Goal: Task Accomplishment & Management: Manage account settings

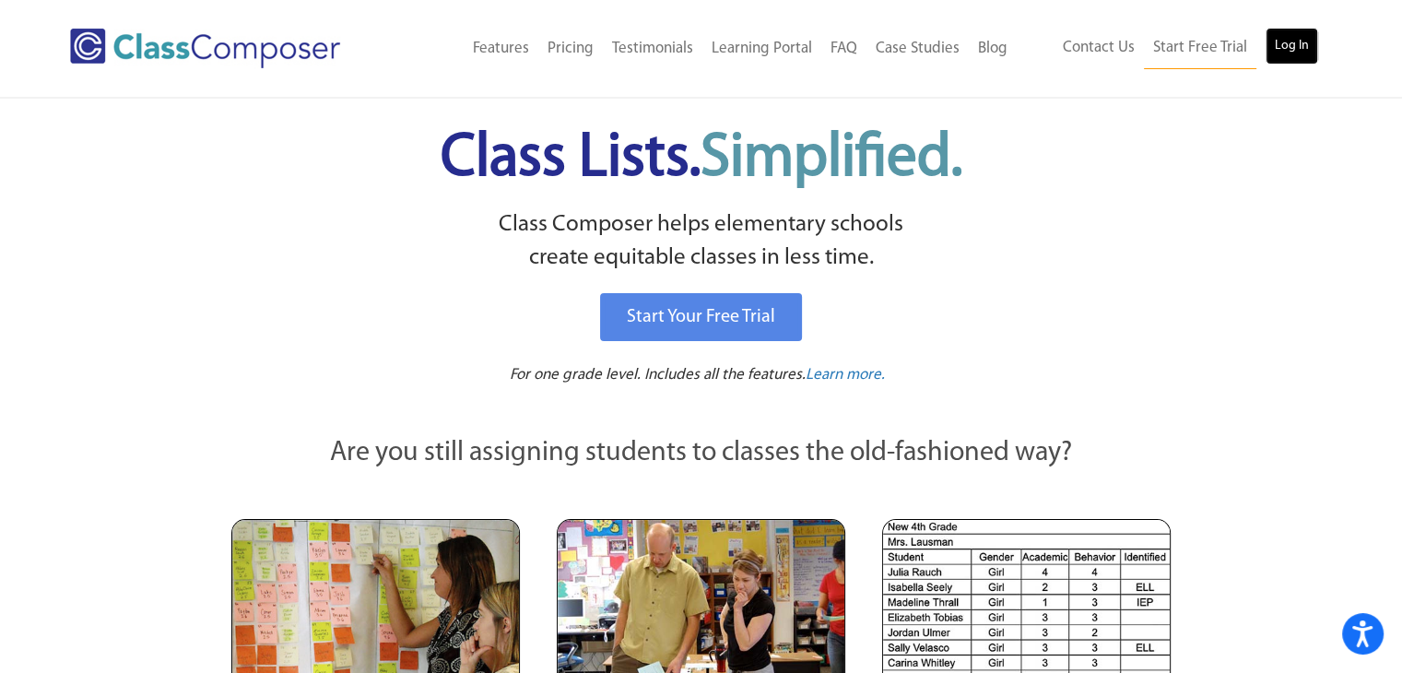
click at [1287, 41] on link "Log In" at bounding box center [1291, 46] width 53 height 37
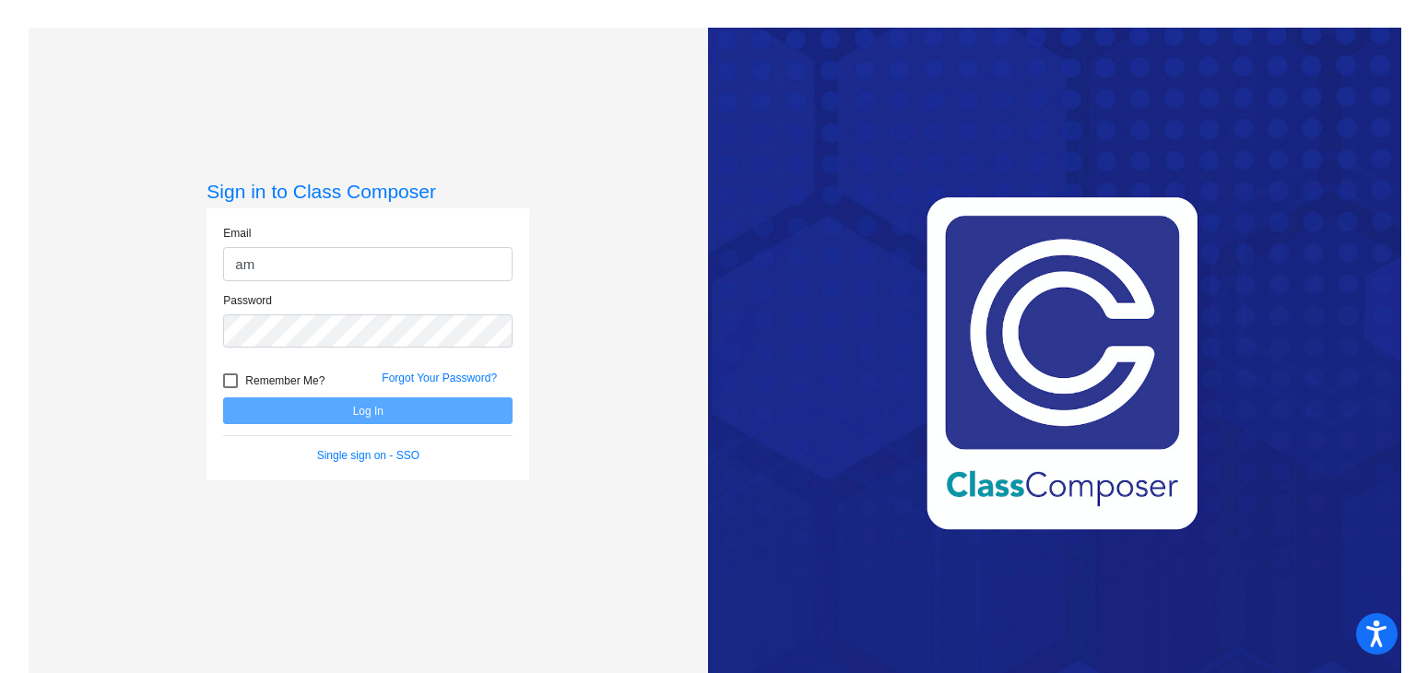
type input "[EMAIL_ADDRESS][DOMAIN_NAME]"
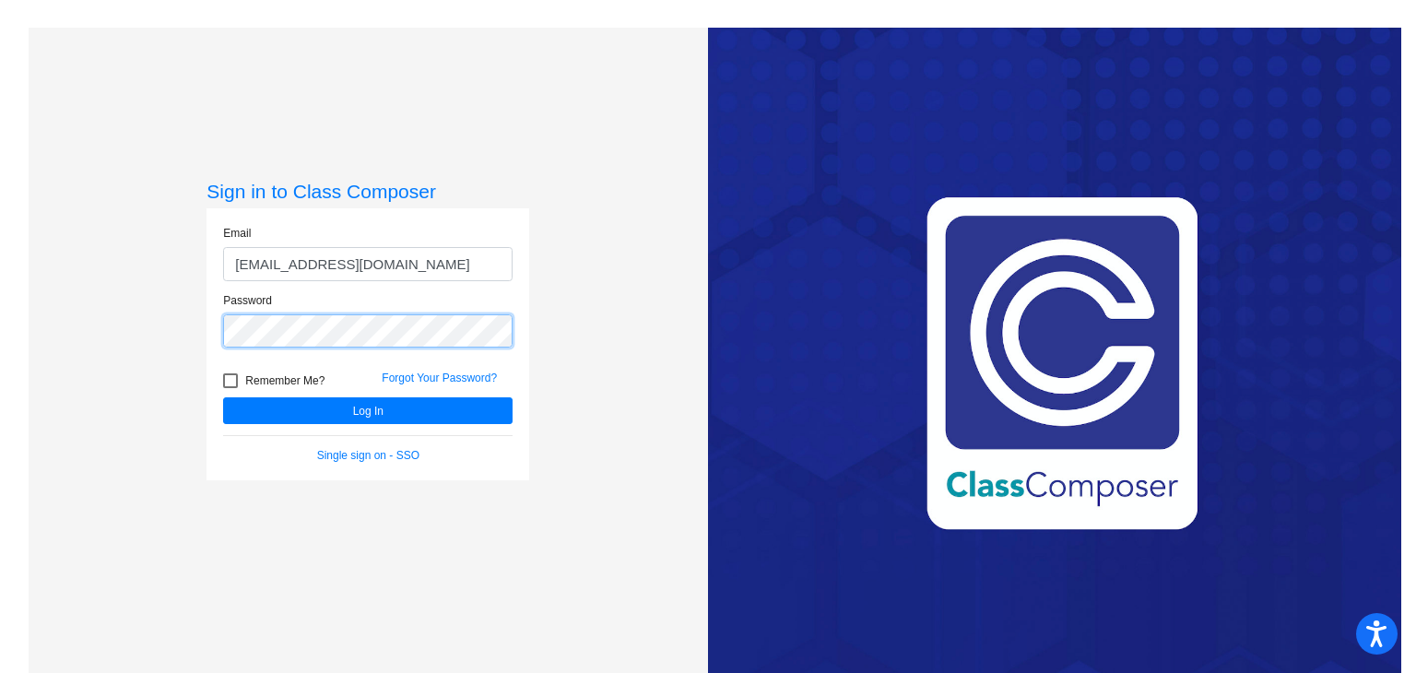
click at [223, 397] on button "Log In" at bounding box center [367, 410] width 289 height 27
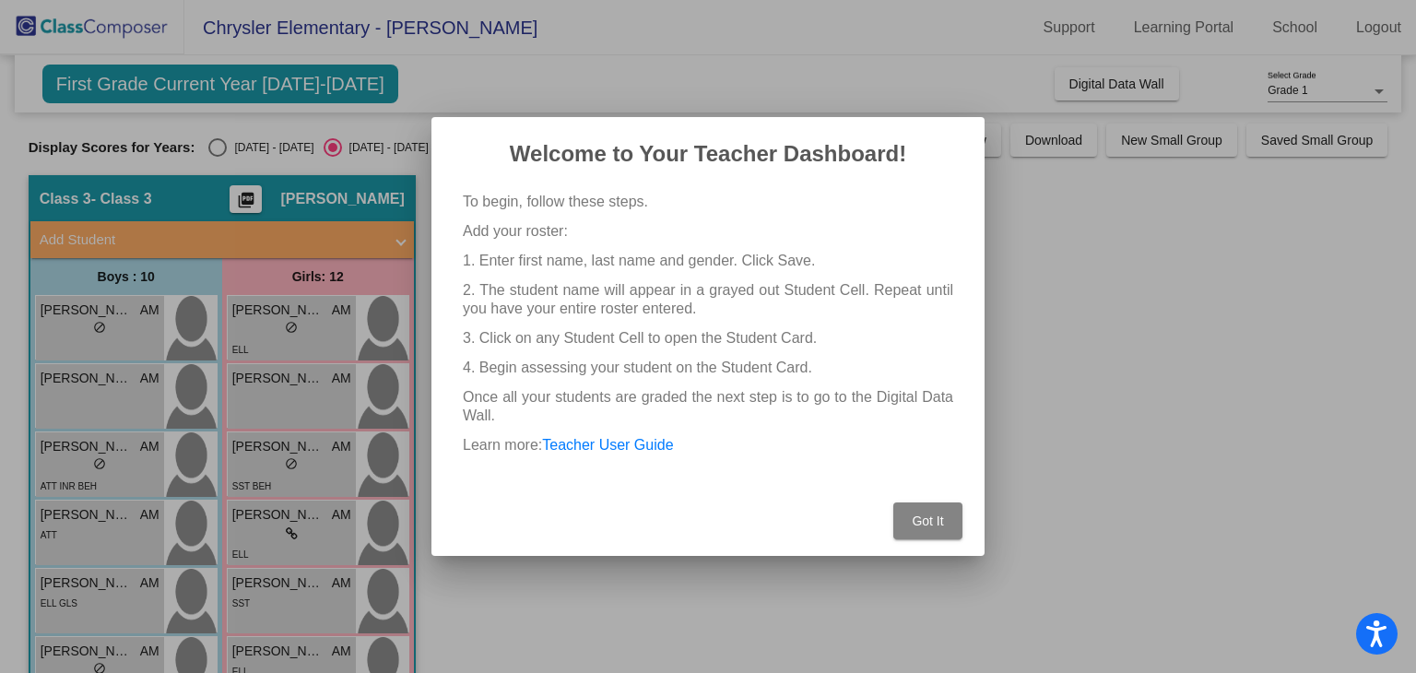
click at [938, 528] on button "Got It" at bounding box center [927, 520] width 69 height 37
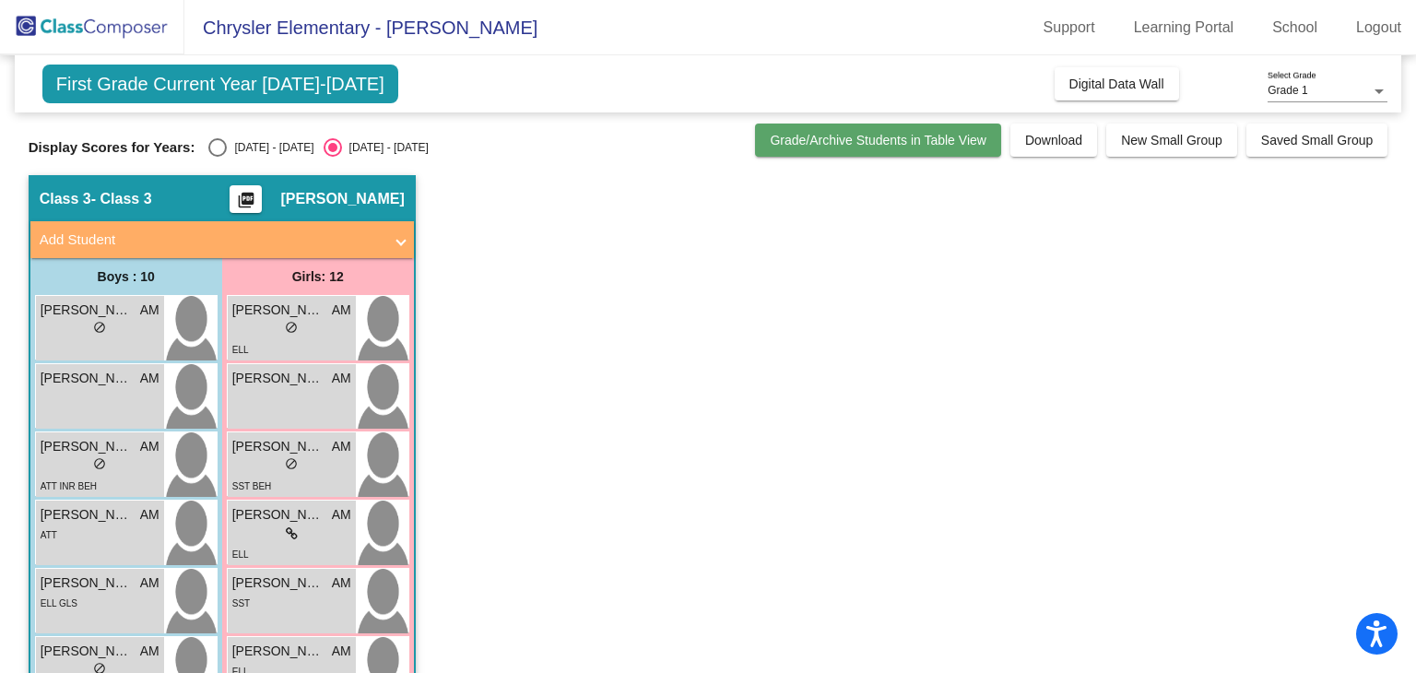
click at [957, 142] on span "Grade/Archive Students in Table View" at bounding box center [878, 140] width 217 height 15
click at [1355, 87] on div "Grade 1" at bounding box center [1318, 91] width 103 height 13
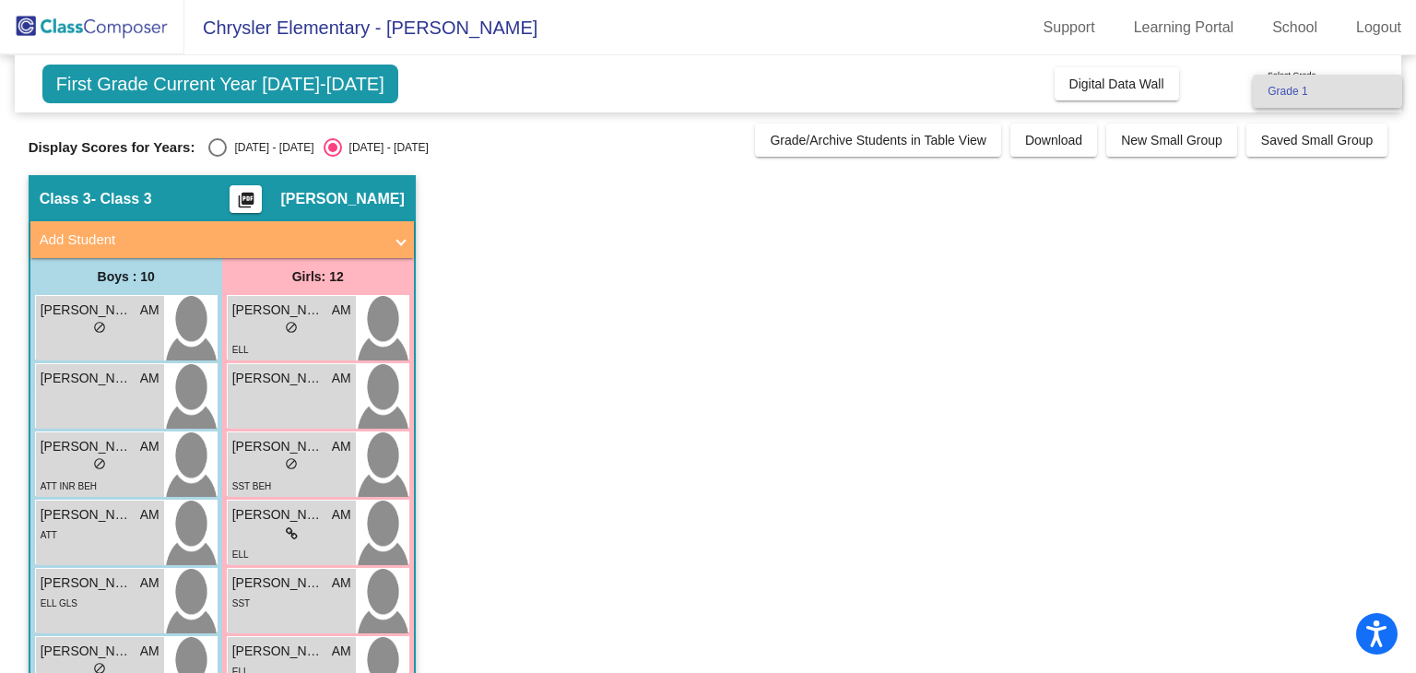
click at [1355, 87] on span "Grade 1" at bounding box center [1327, 91] width 120 height 33
click at [315, 79] on span "First Grade Current Year [DATE]-[DATE]" at bounding box center [220, 84] width 356 height 39
click at [578, 97] on div "First Grade Current Year [DATE]-[DATE] Add, Move, or Retain Students Off On Inc…" at bounding box center [708, 83] width 1387 height 57
click at [225, 143] on div "Select an option" at bounding box center [217, 147] width 18 height 18
click at [218, 157] on input "[DATE] - [DATE]" at bounding box center [217, 157] width 1 height 1
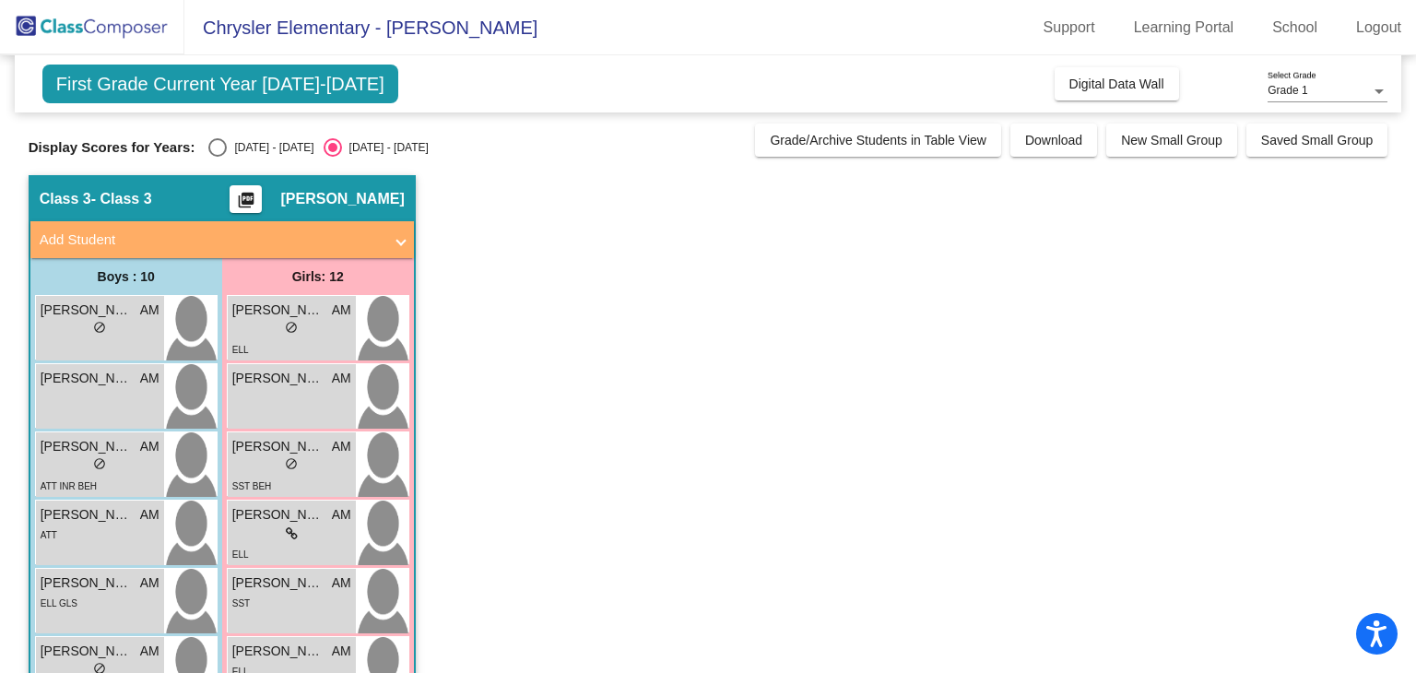
radio input "true"
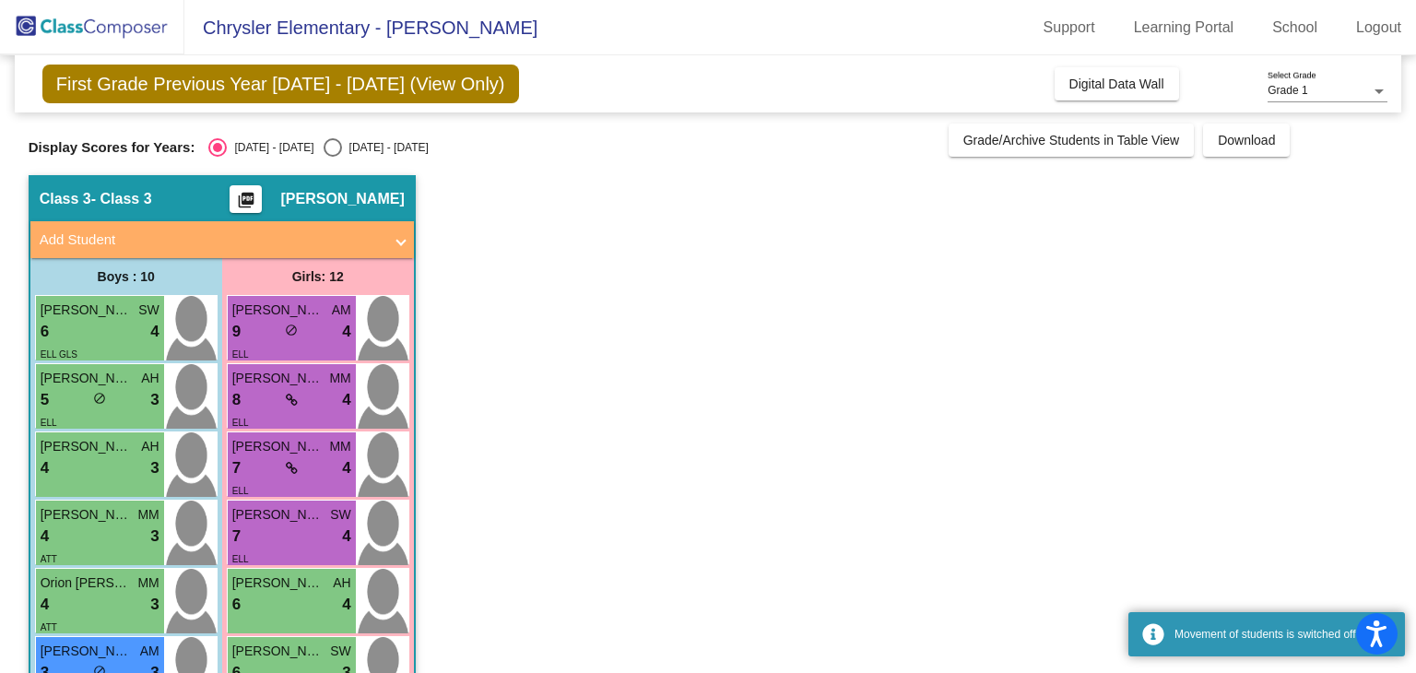
click at [687, 349] on app-classroom "Class 3 - Class 3 picture_as_pdf [PERSON_NAME] Add Student First Name Last Name…" at bounding box center [708, 659] width 1359 height 968
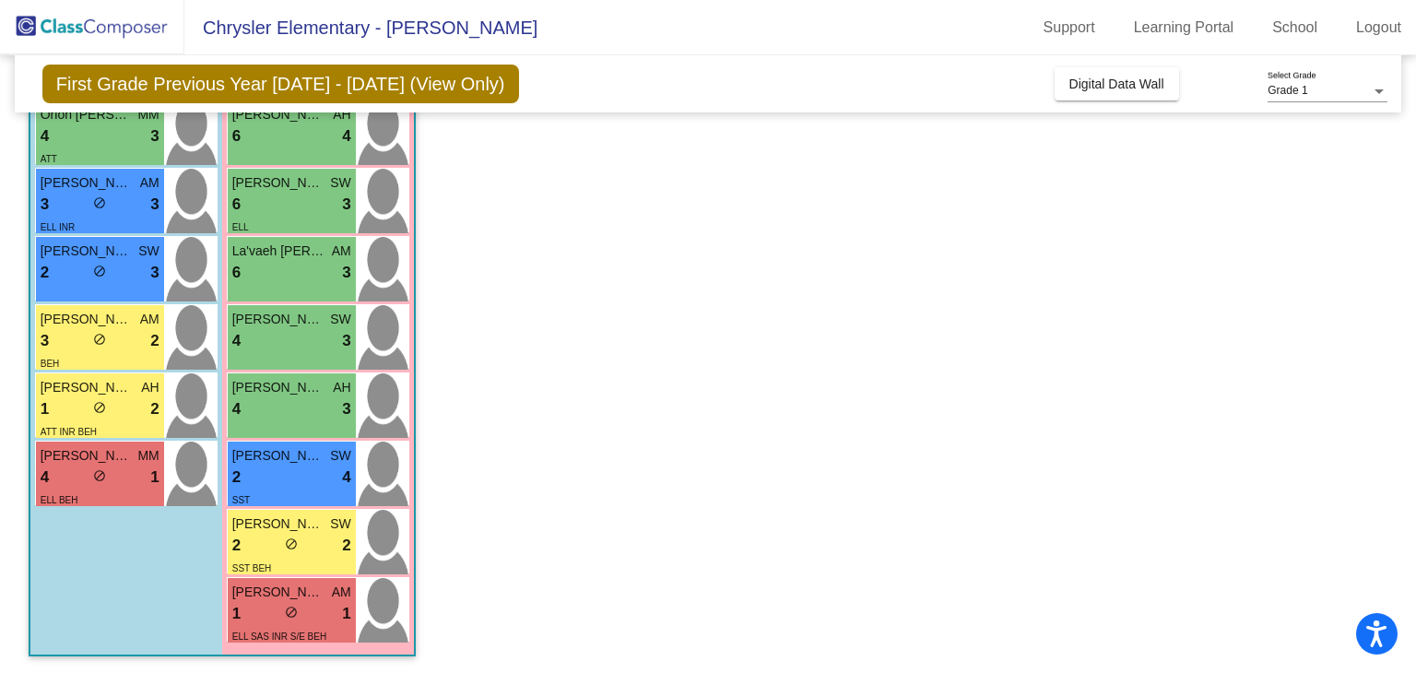
scroll to position [468, 0]
click at [304, 623] on div "1 lock do_not_disturb_alt 1" at bounding box center [291, 614] width 119 height 24
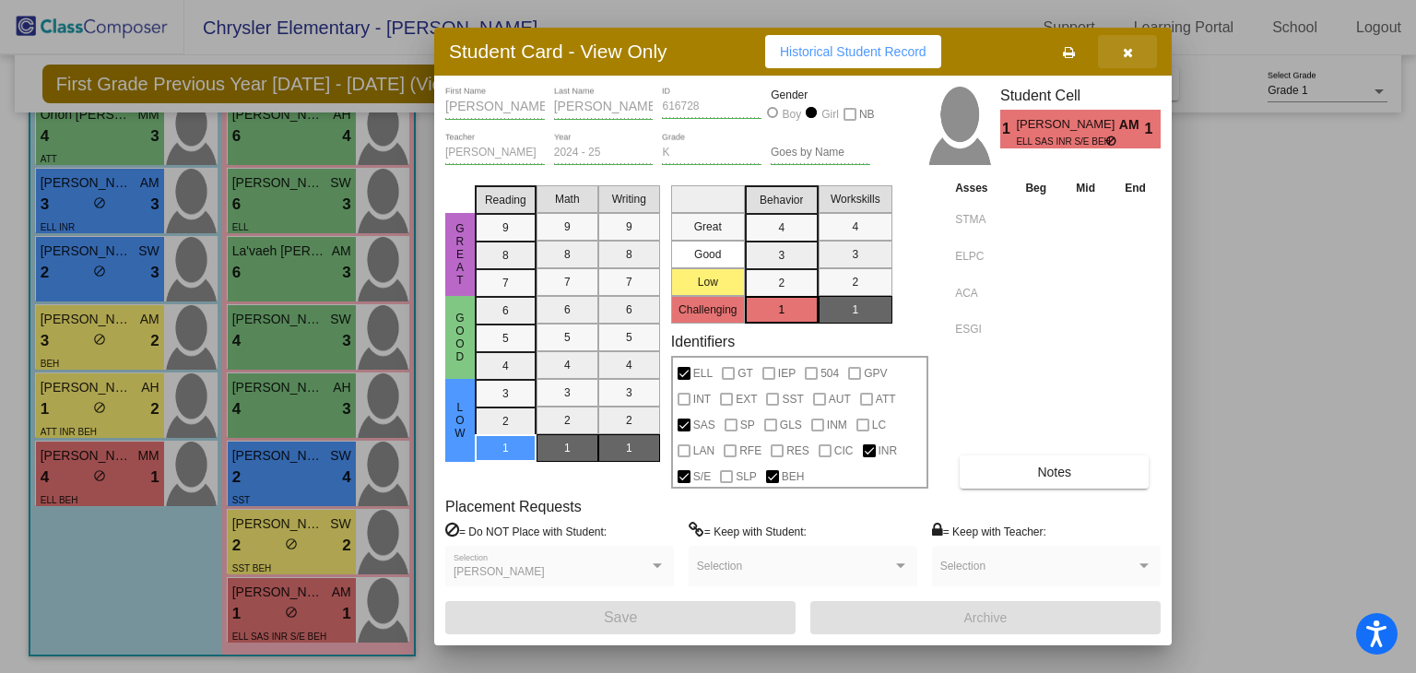
click at [1128, 52] on icon "button" at bounding box center [1128, 52] width 10 height 13
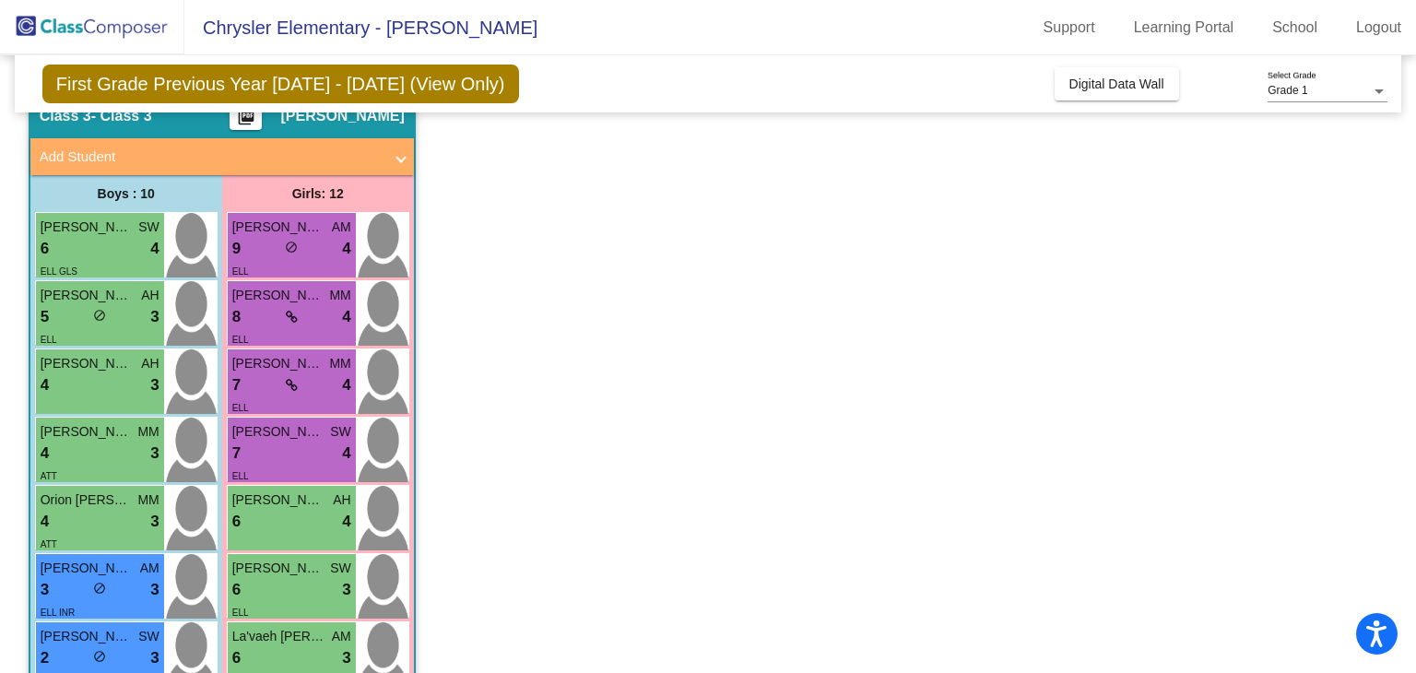
scroll to position [0, 0]
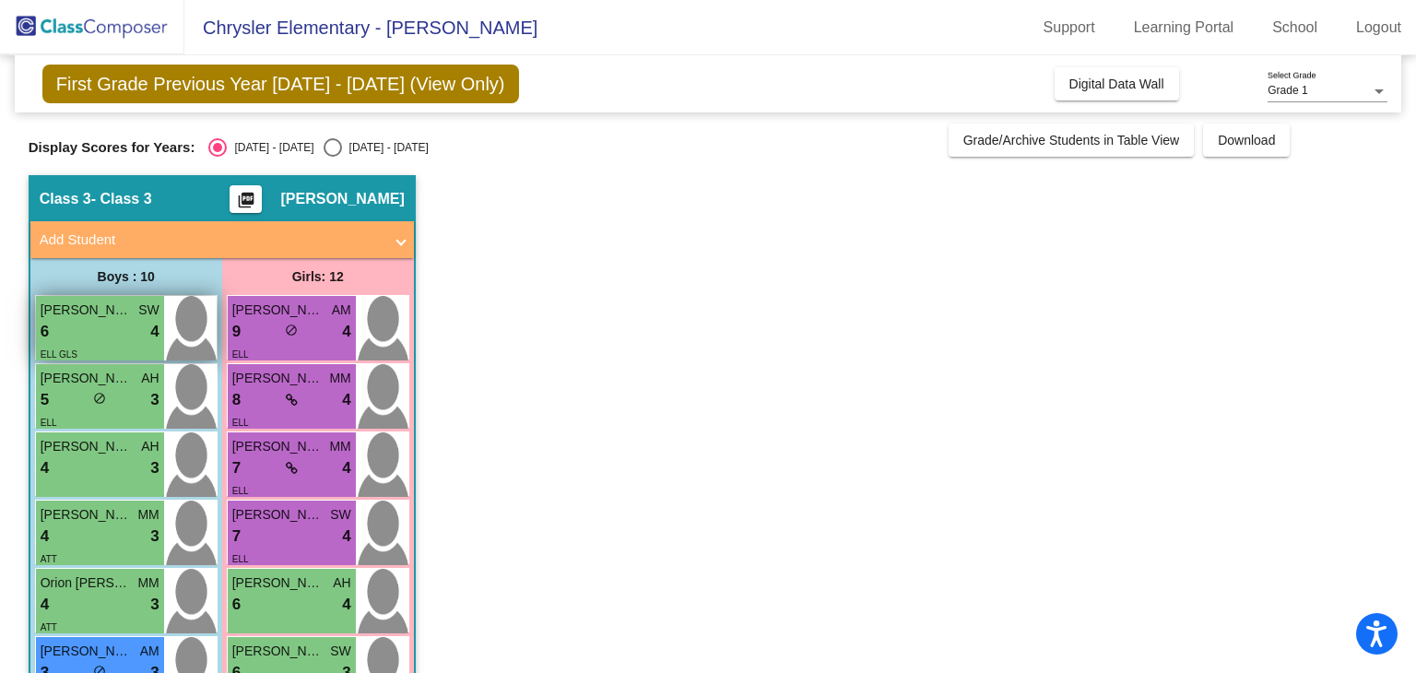
click at [100, 328] on div "6 lock do_not_disturb_alt 4" at bounding box center [100, 332] width 119 height 24
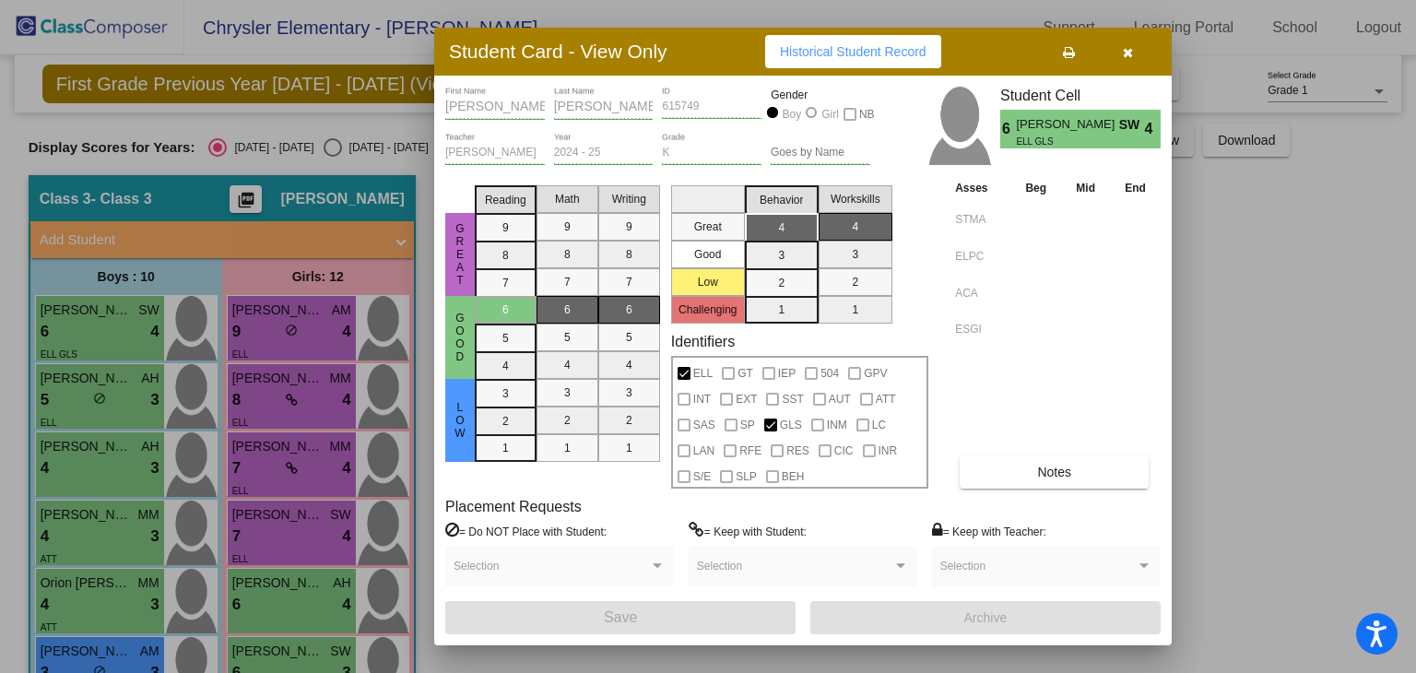
click at [1054, 472] on span "Notes" at bounding box center [1054, 472] width 34 height 15
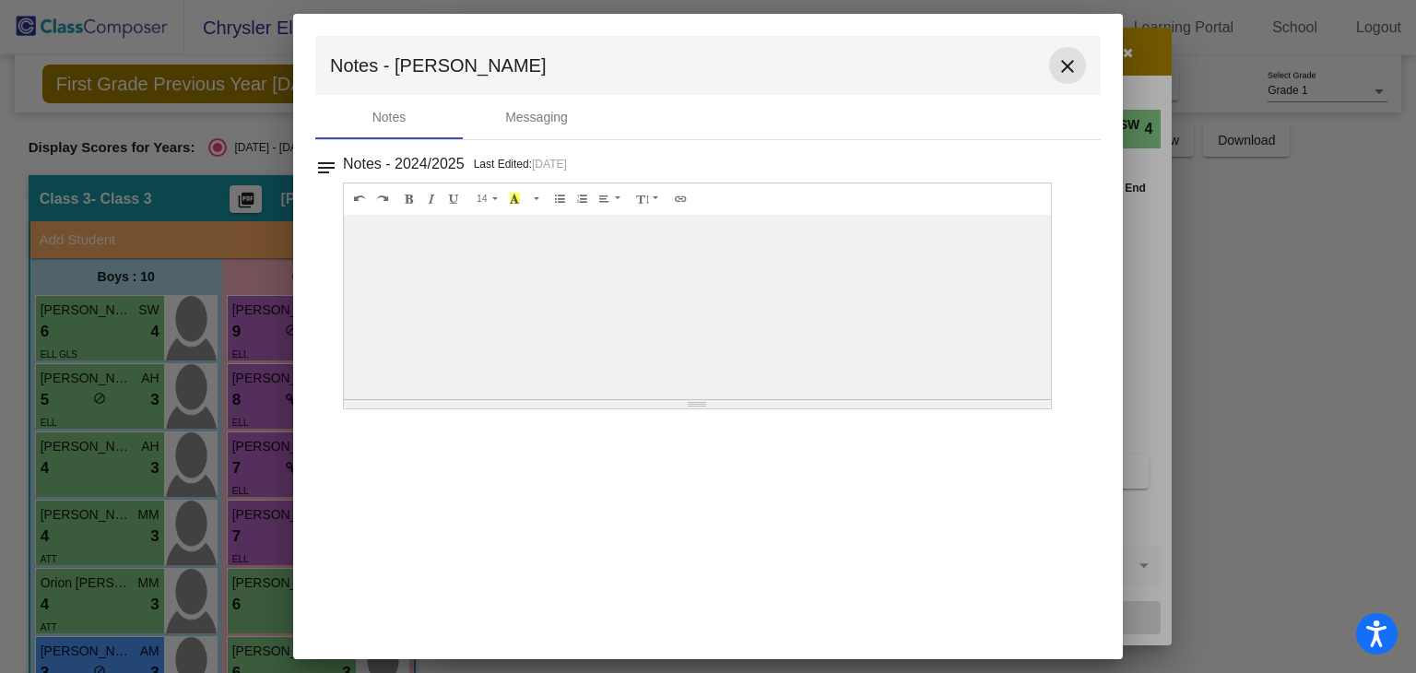
click at [1060, 63] on mat-icon "close" at bounding box center [1067, 66] width 22 height 22
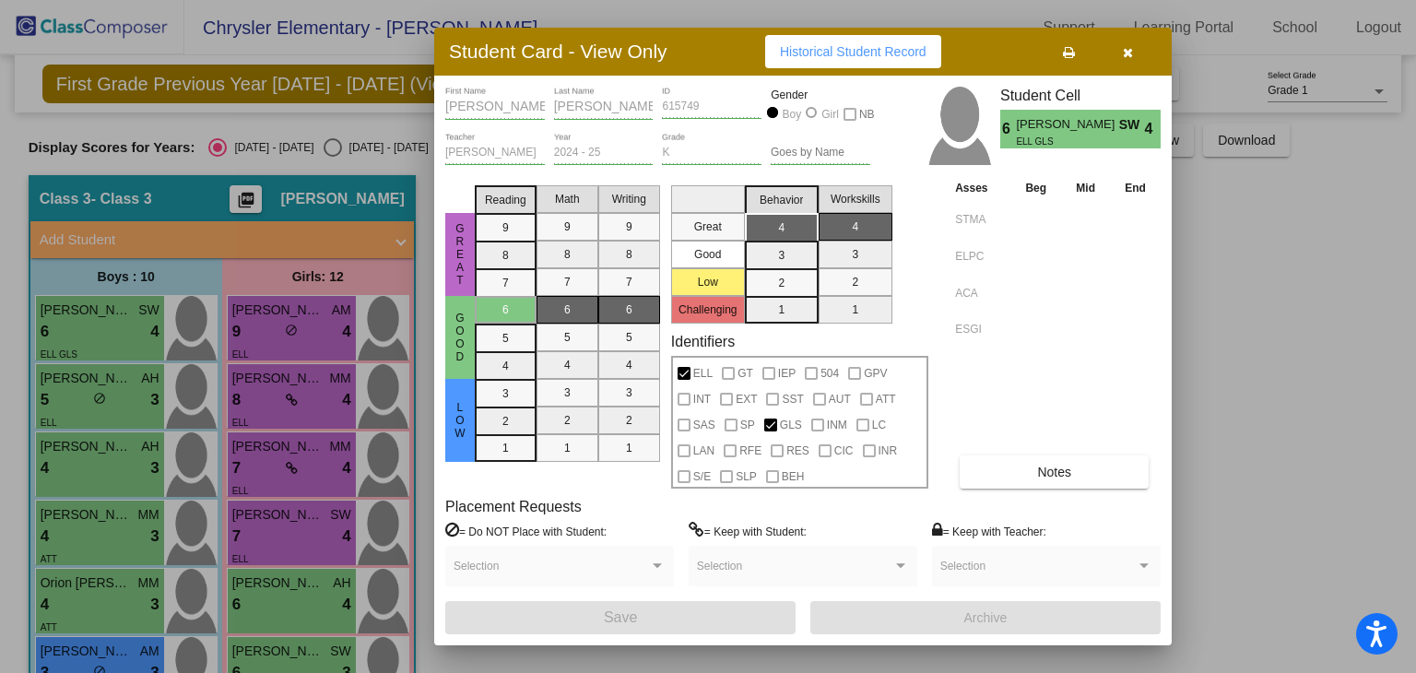
click at [1124, 53] on icon "button" at bounding box center [1128, 52] width 10 height 13
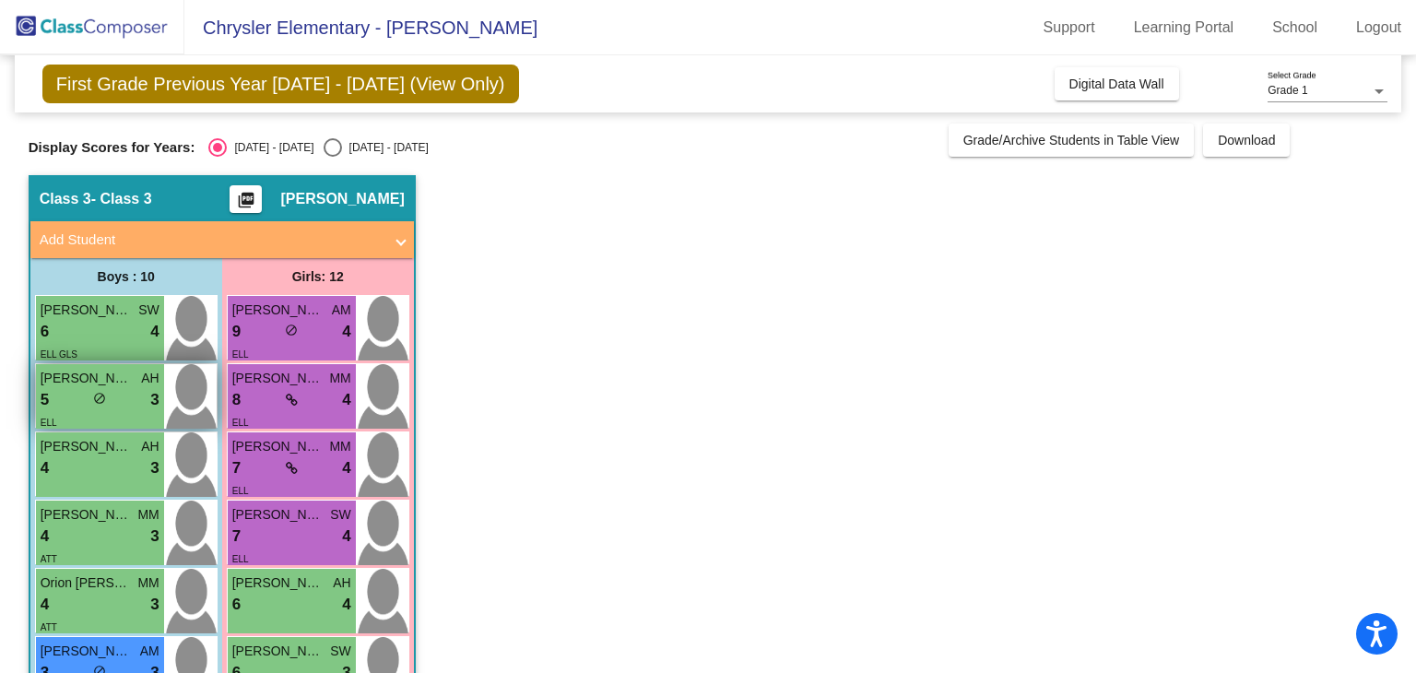
click at [58, 384] on span "[PERSON_NAME]" at bounding box center [87, 378] width 92 height 19
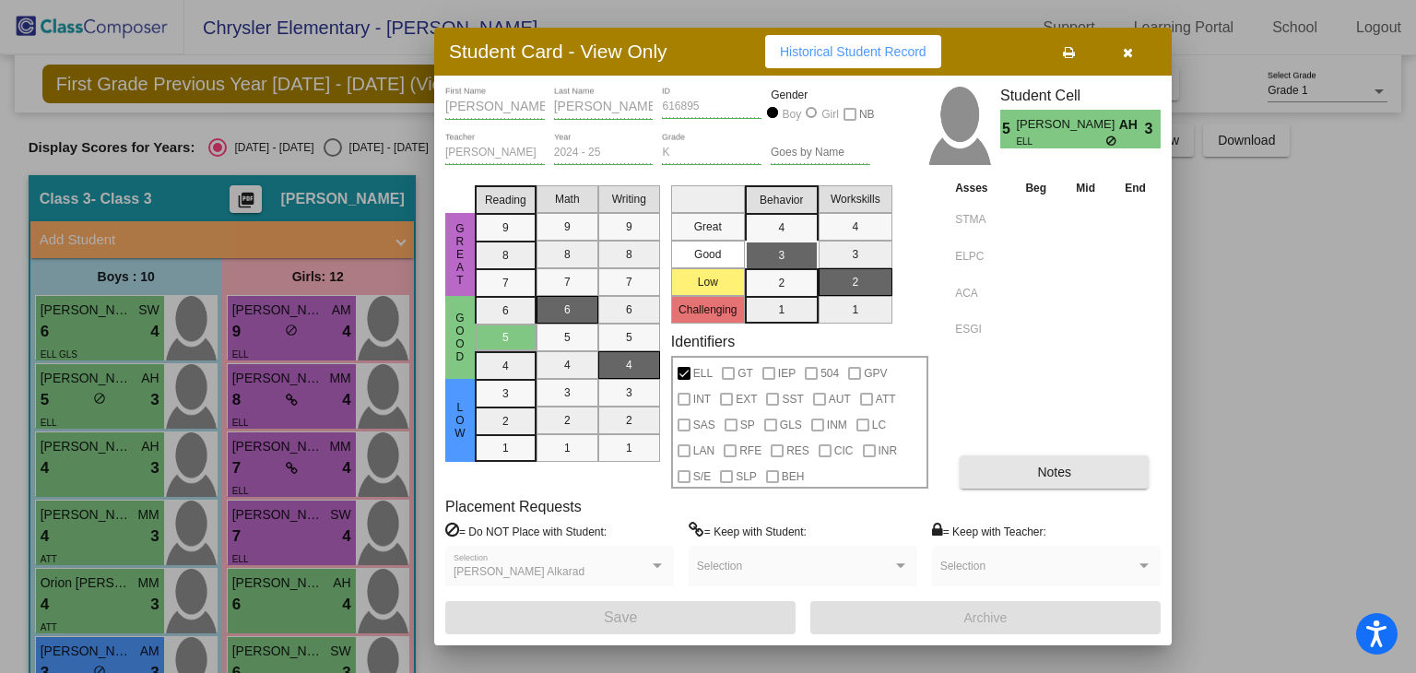
click at [1014, 476] on button "Notes" at bounding box center [1053, 471] width 189 height 33
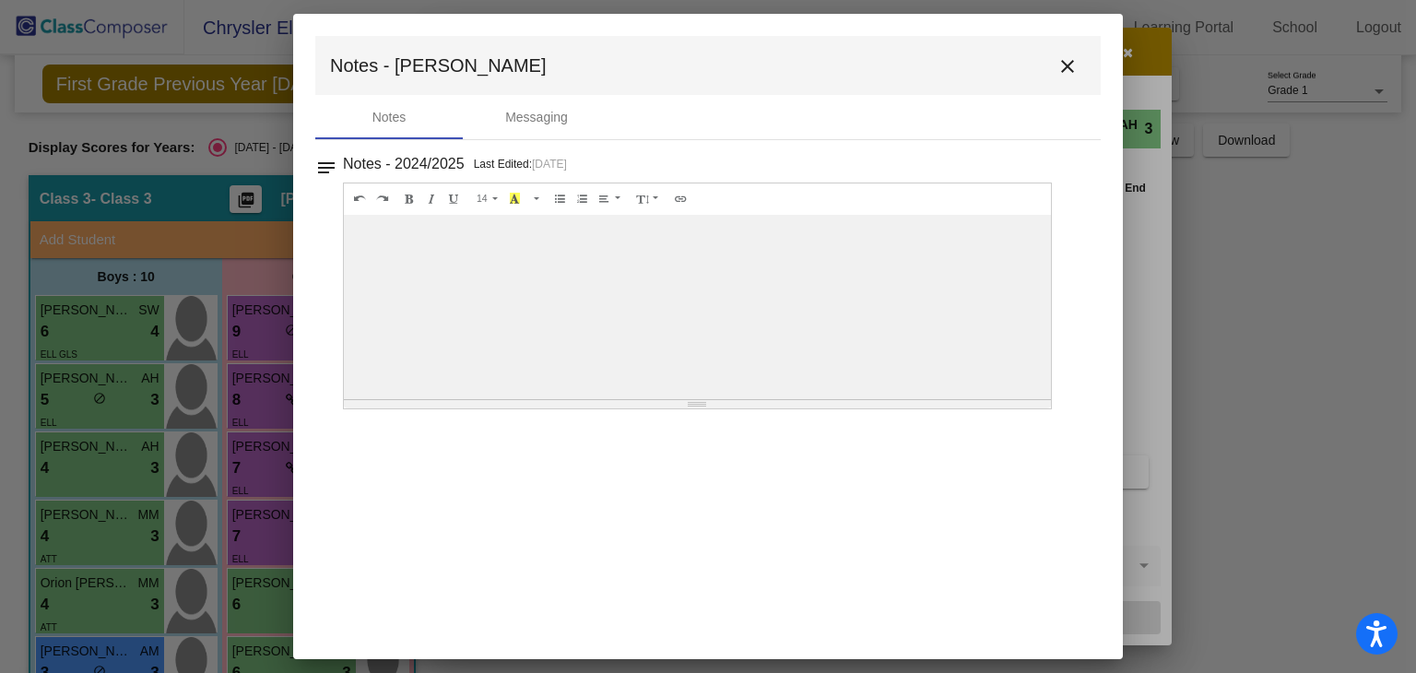
click at [438, 259] on div at bounding box center [697, 307] width 707 height 184
click at [545, 108] on div "Messaging" at bounding box center [536, 117] width 63 height 19
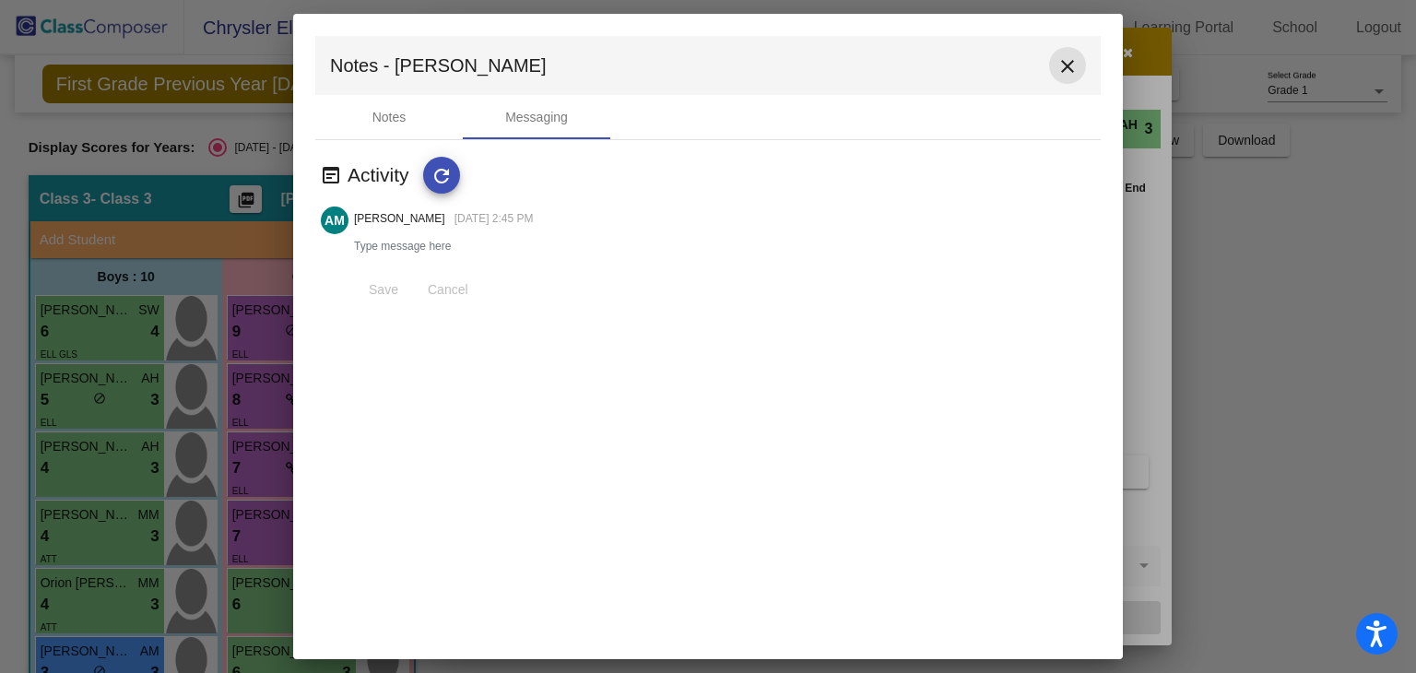
click at [1062, 66] on mat-icon "close" at bounding box center [1067, 66] width 22 height 22
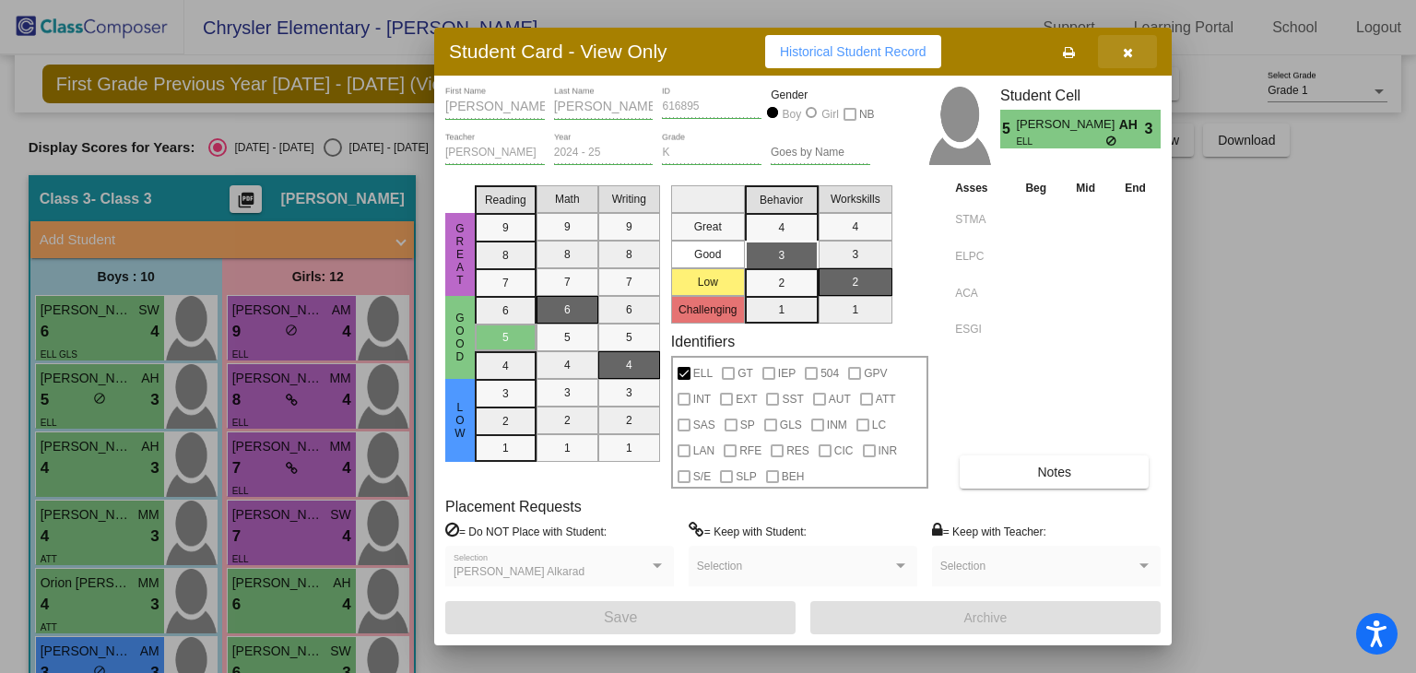
click at [1132, 53] on icon "button" at bounding box center [1128, 52] width 10 height 13
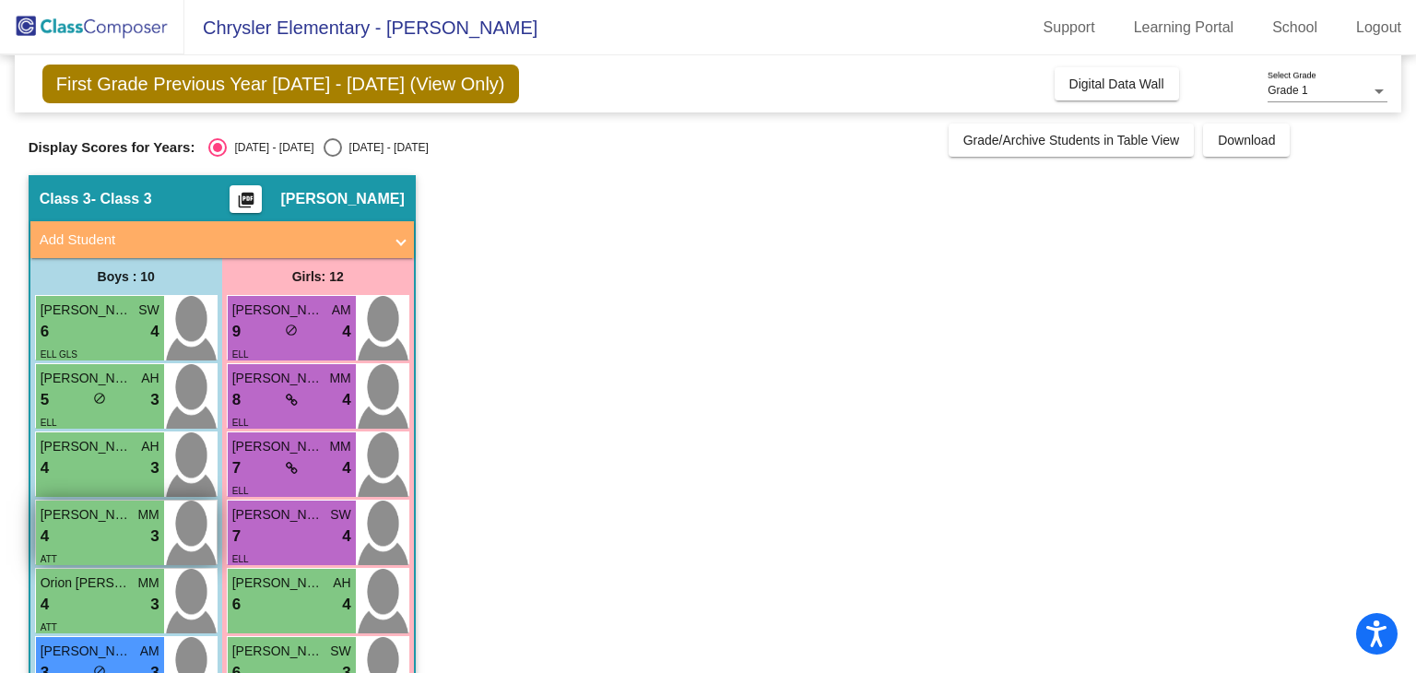
click at [107, 539] on div "4 lock do_not_disturb_alt 3" at bounding box center [100, 536] width 119 height 24
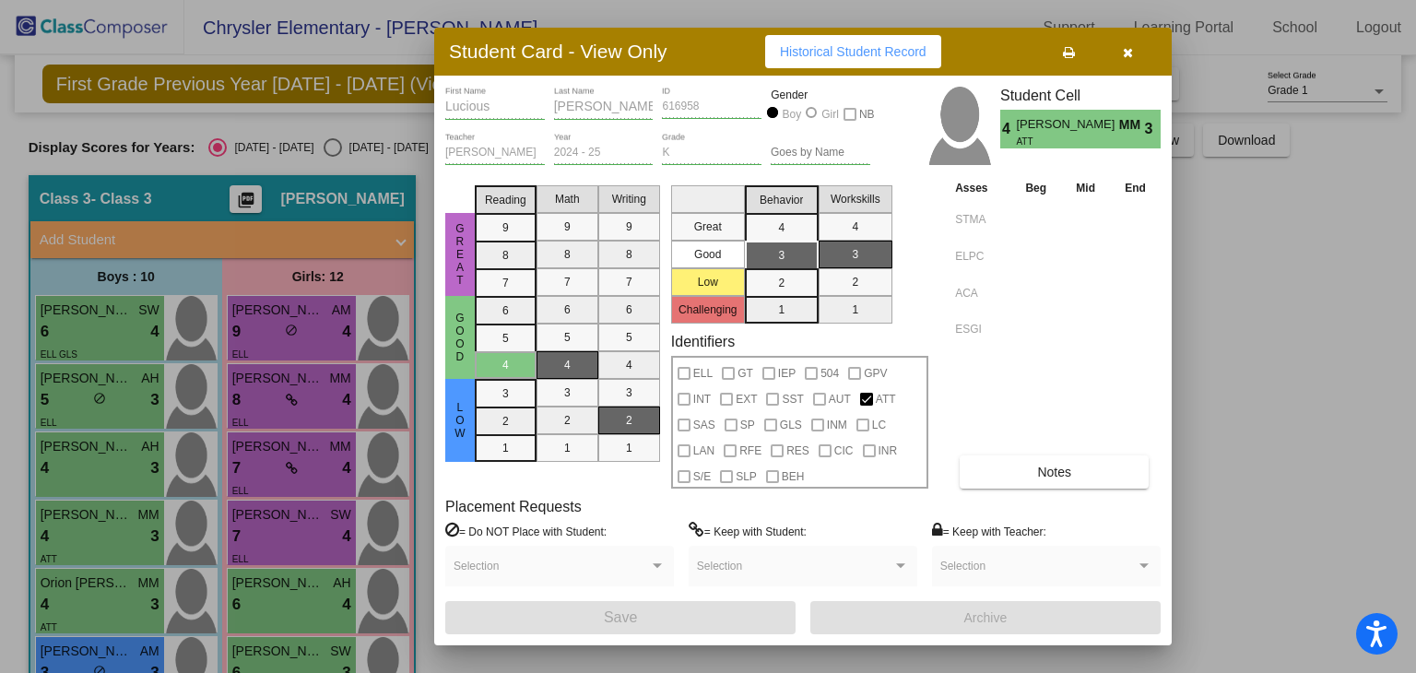
click at [1124, 49] on icon "button" at bounding box center [1128, 52] width 10 height 13
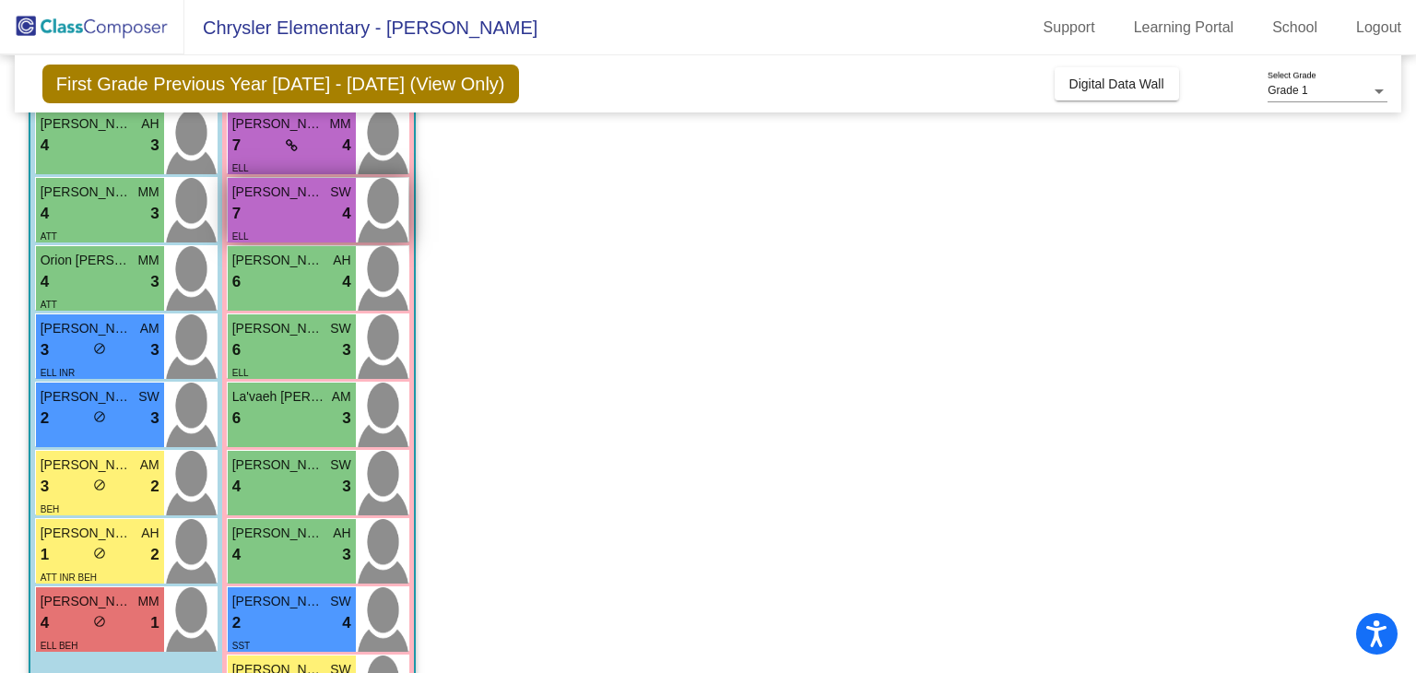
scroll to position [469, 0]
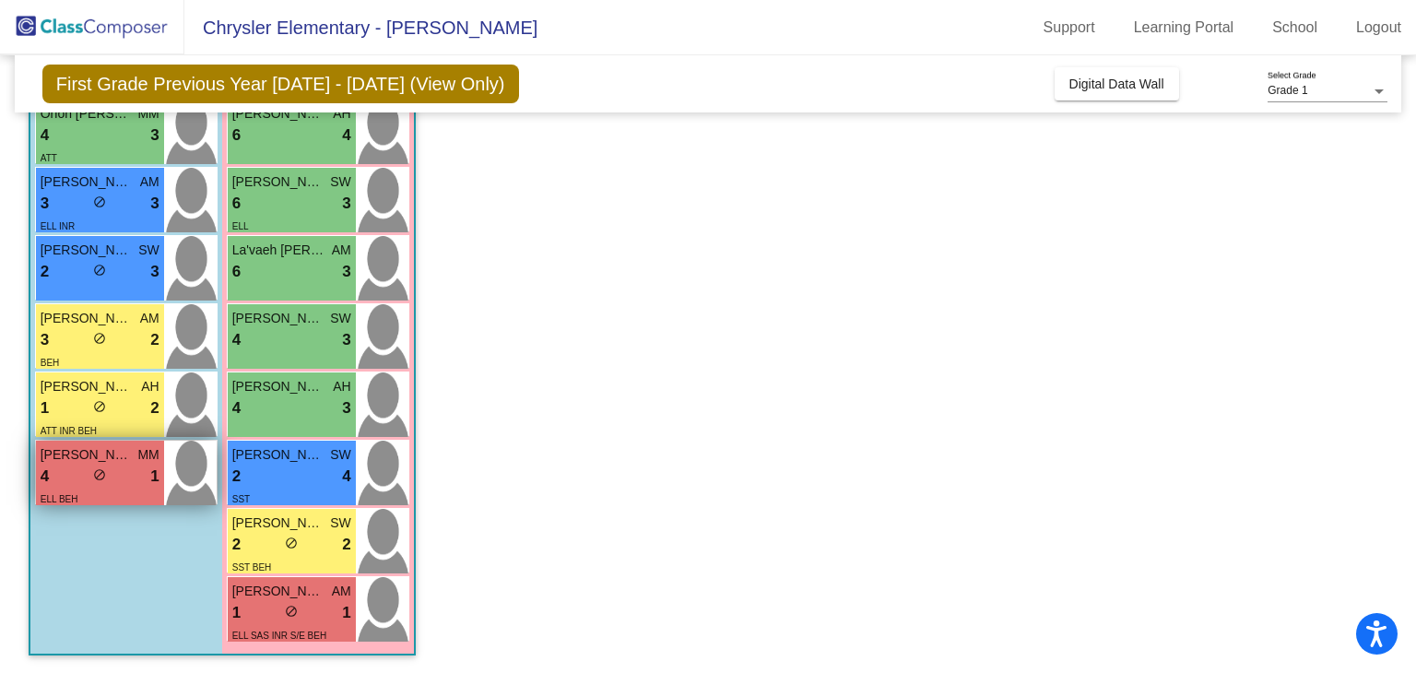
click at [115, 480] on div "4 lock do_not_disturb_alt 1" at bounding box center [100, 477] width 119 height 24
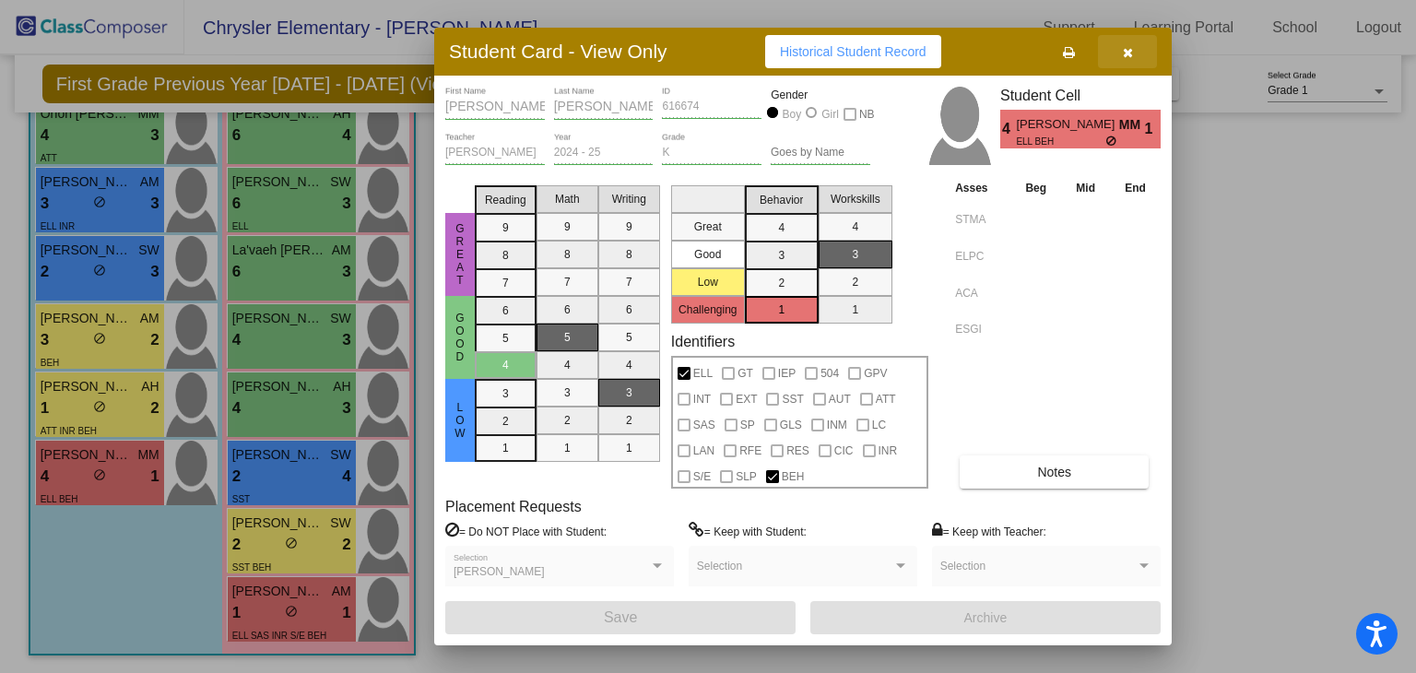
click at [1128, 56] on icon "button" at bounding box center [1128, 52] width 10 height 13
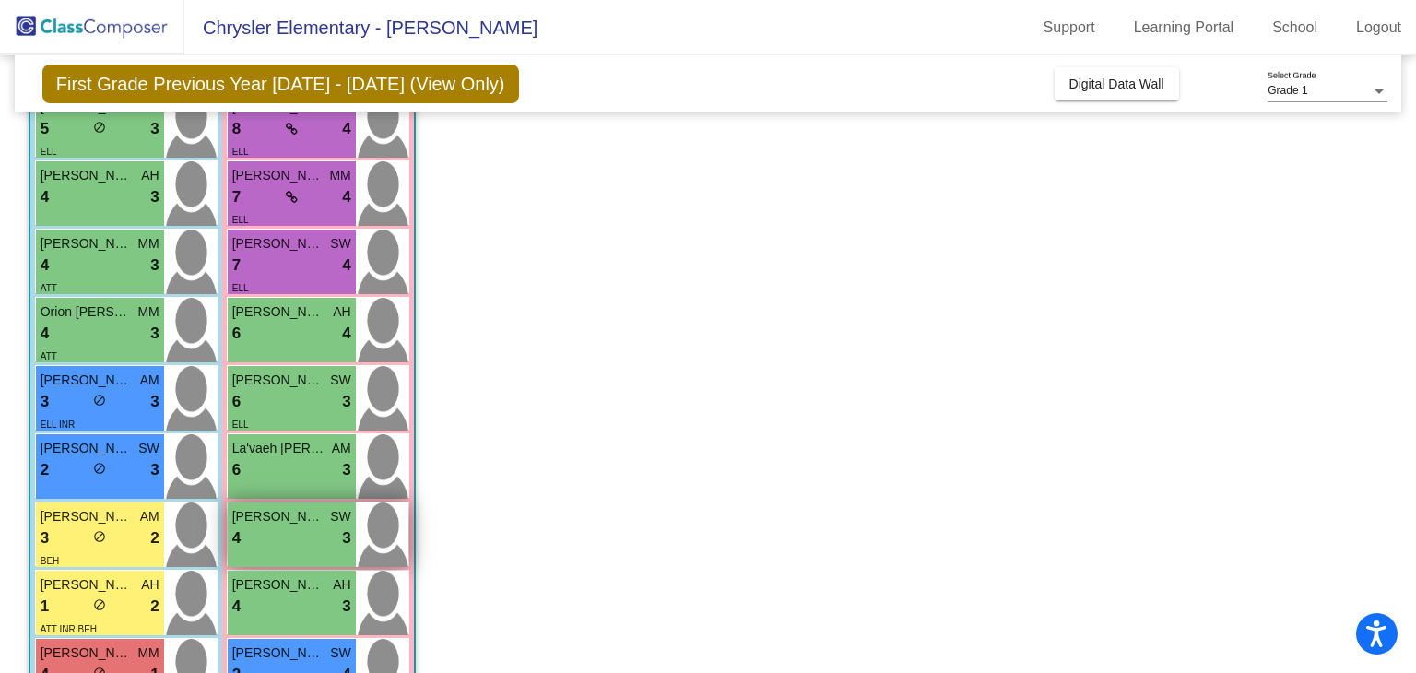
scroll to position [270, 0]
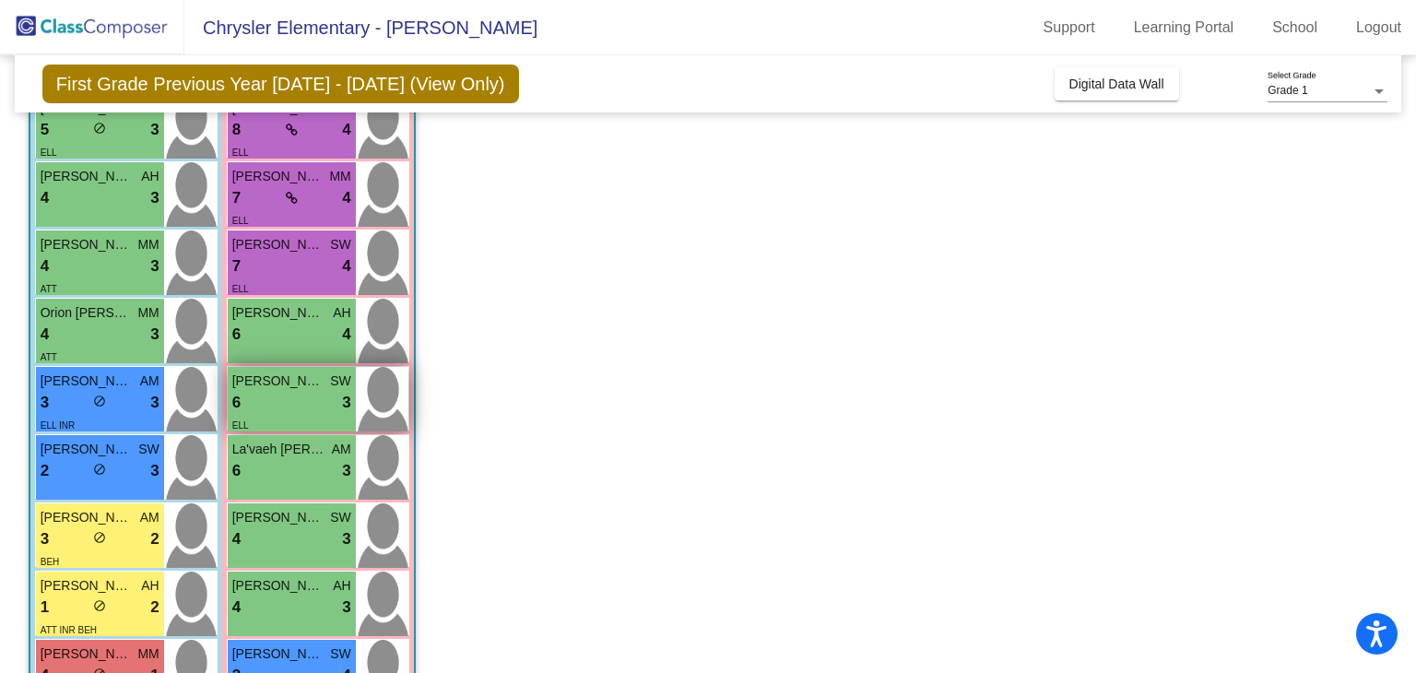
click at [284, 399] on div "6 lock do_not_disturb_alt 3" at bounding box center [291, 403] width 119 height 24
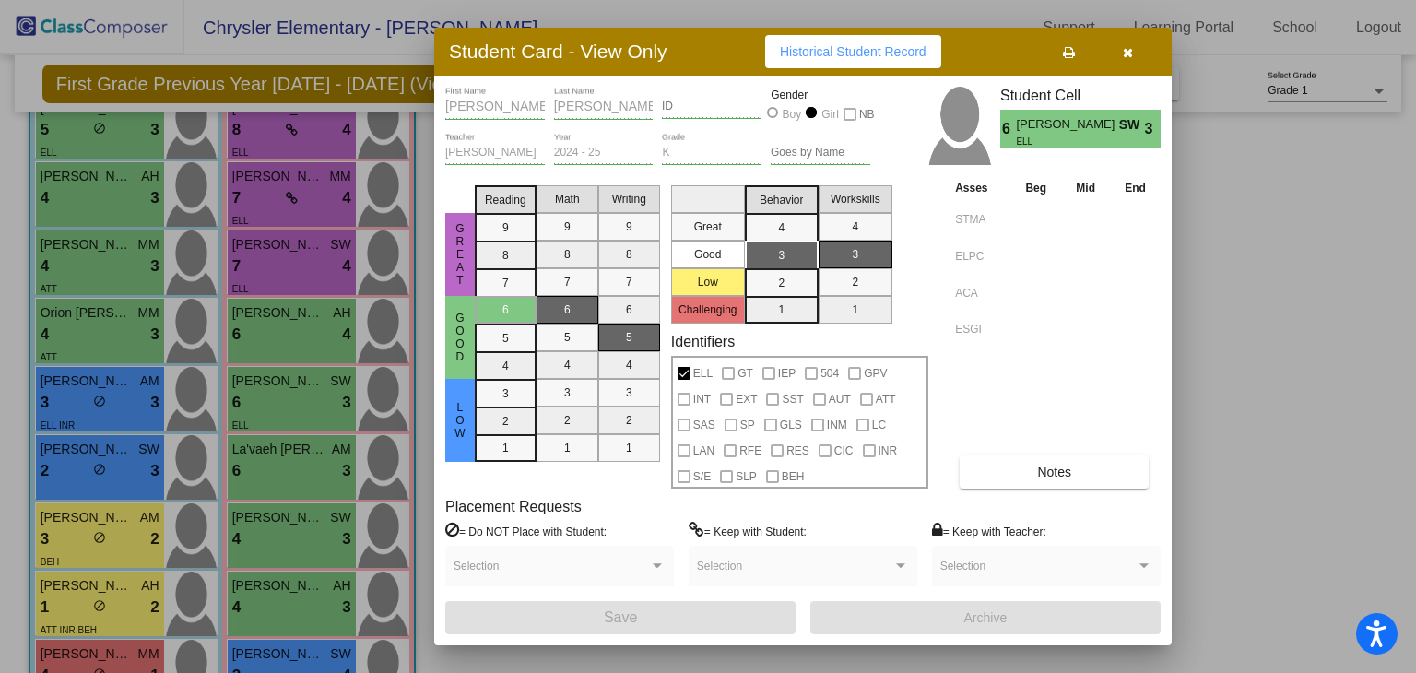
click at [1131, 50] on icon "button" at bounding box center [1128, 52] width 10 height 13
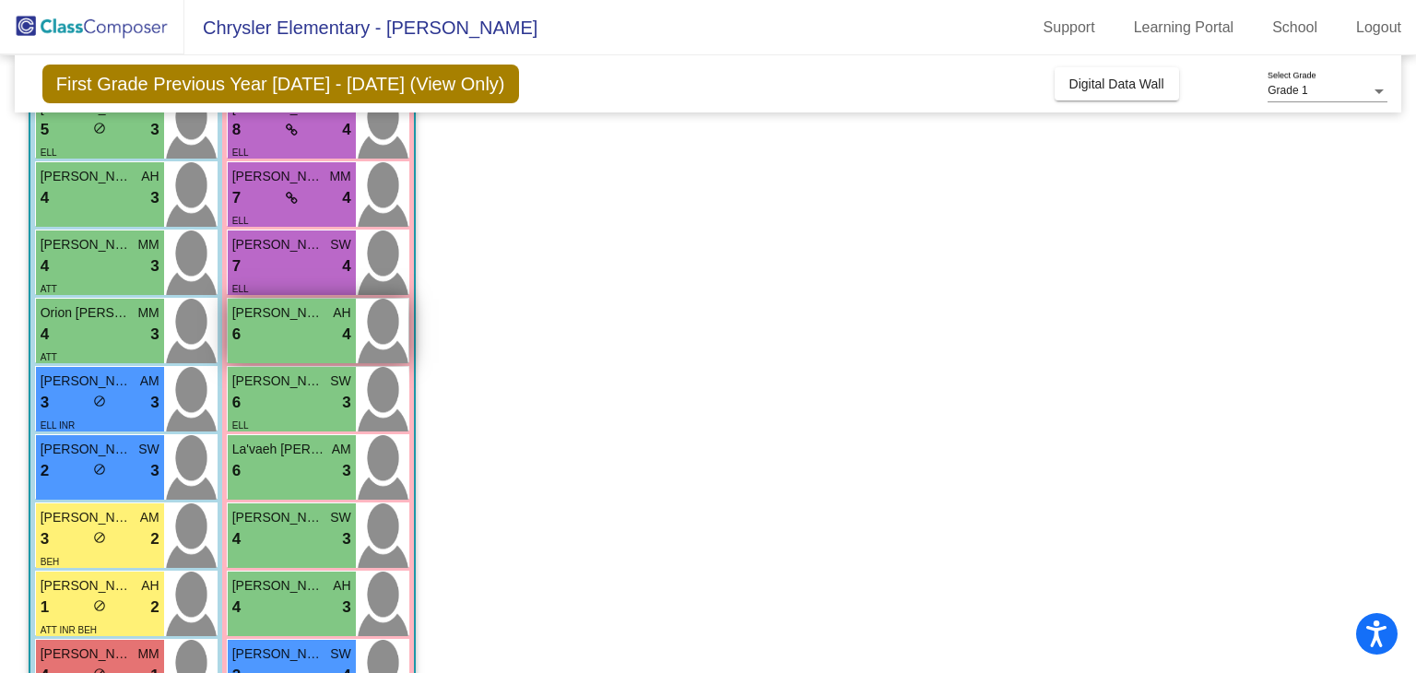
scroll to position [0, 0]
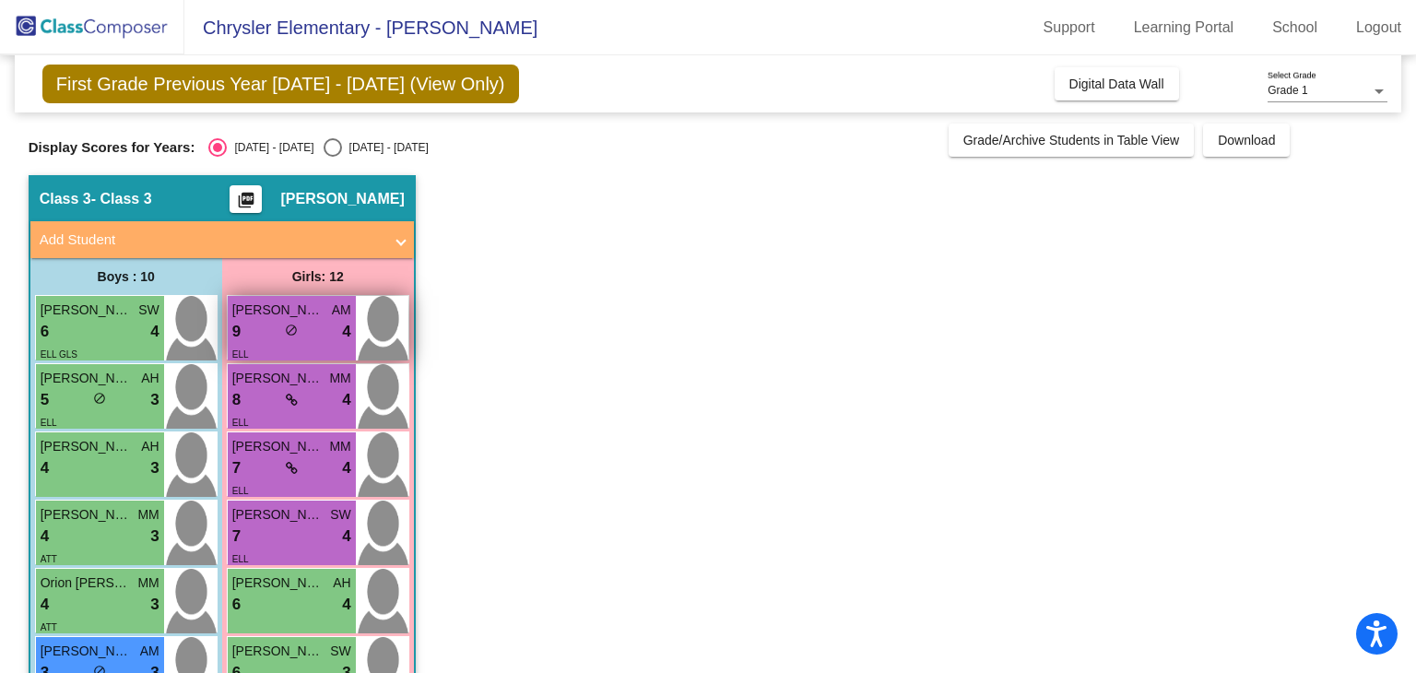
click at [258, 328] on div "9 lock do_not_disturb_alt 4" at bounding box center [291, 332] width 119 height 24
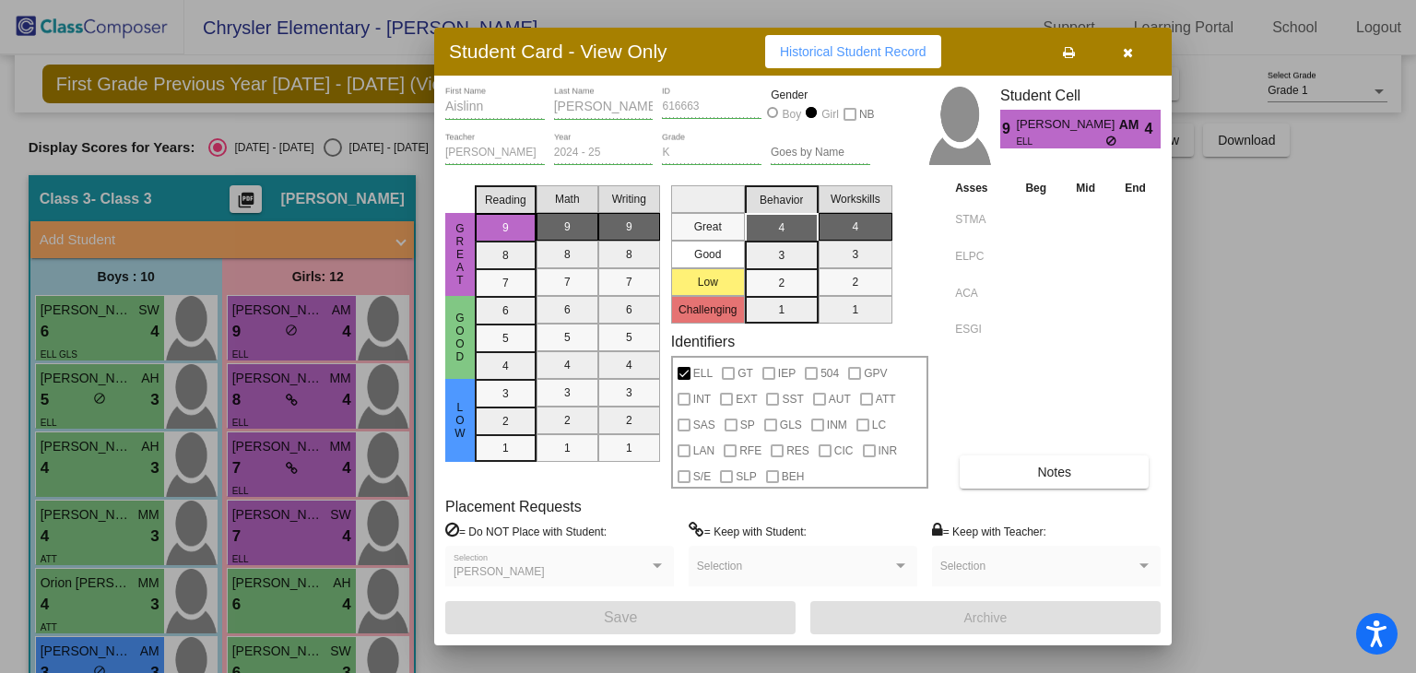
click at [1060, 471] on span "Notes" at bounding box center [1054, 472] width 34 height 15
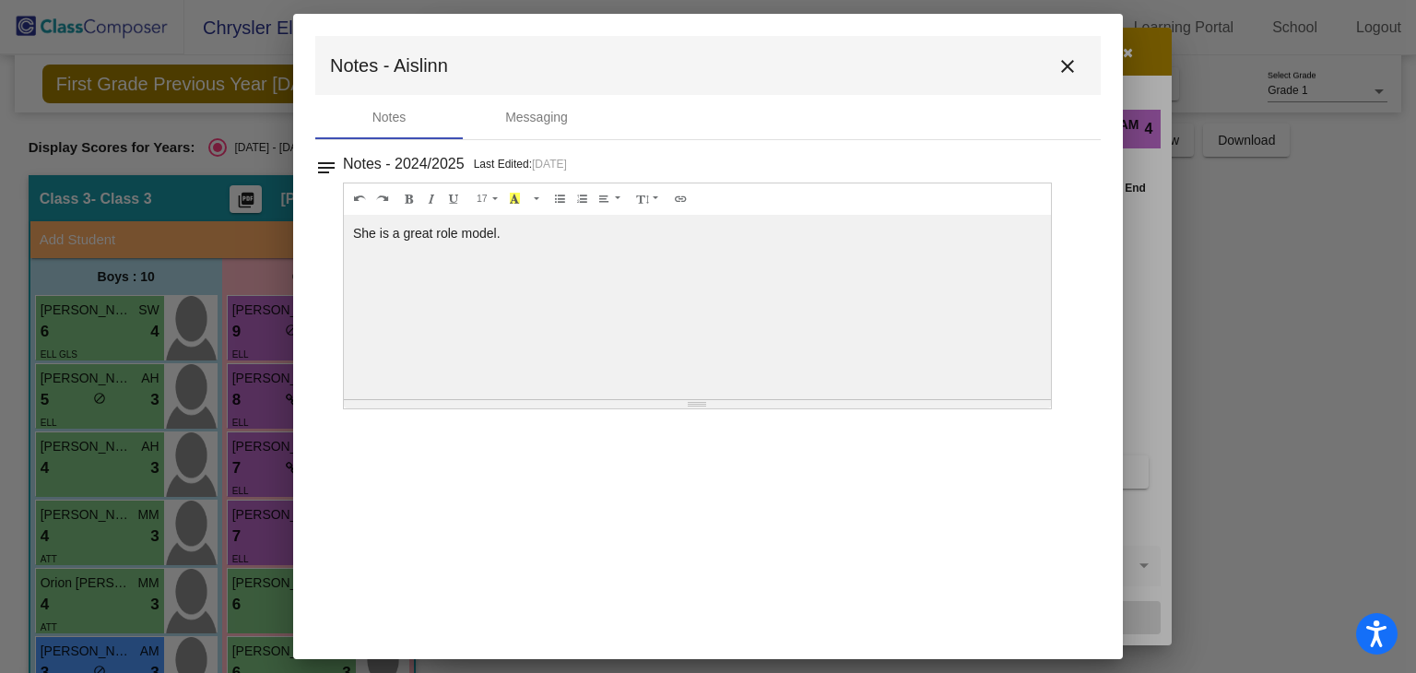
click at [1069, 65] on mat-icon "close" at bounding box center [1067, 66] width 22 height 22
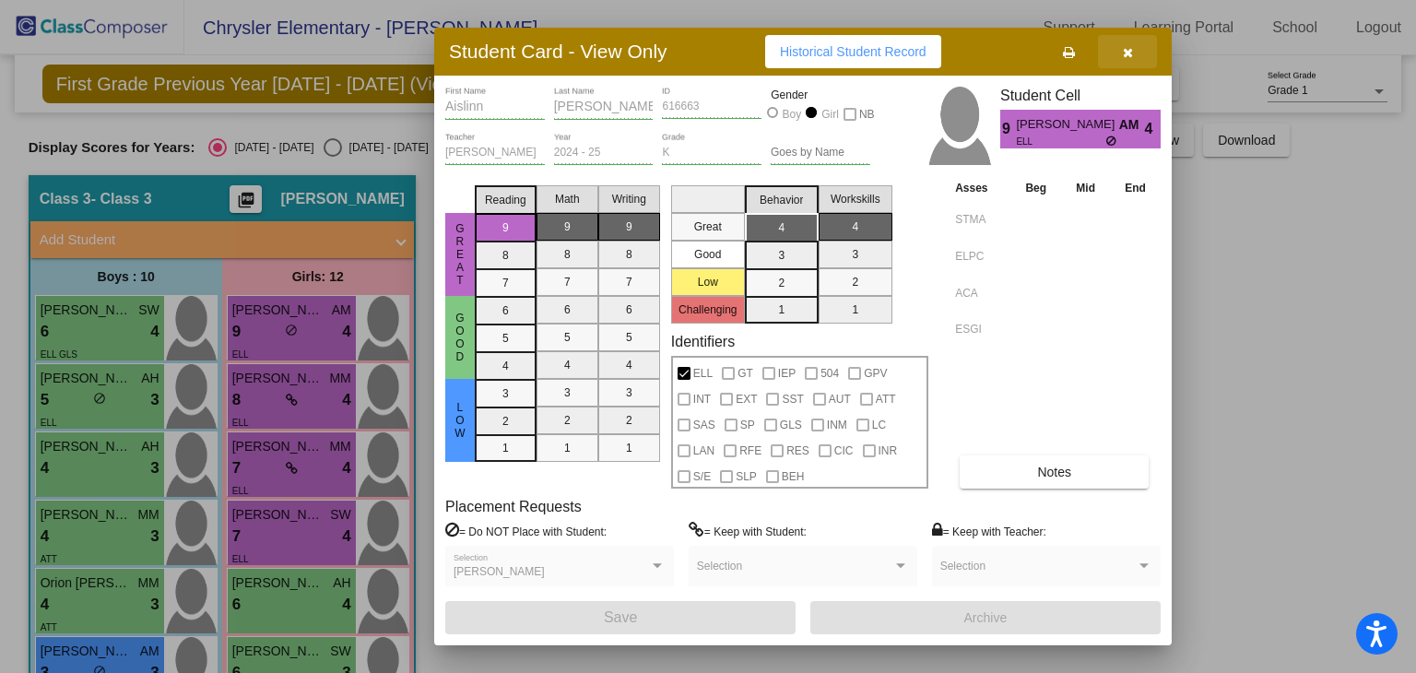
click at [1125, 48] on icon "button" at bounding box center [1128, 52] width 10 height 13
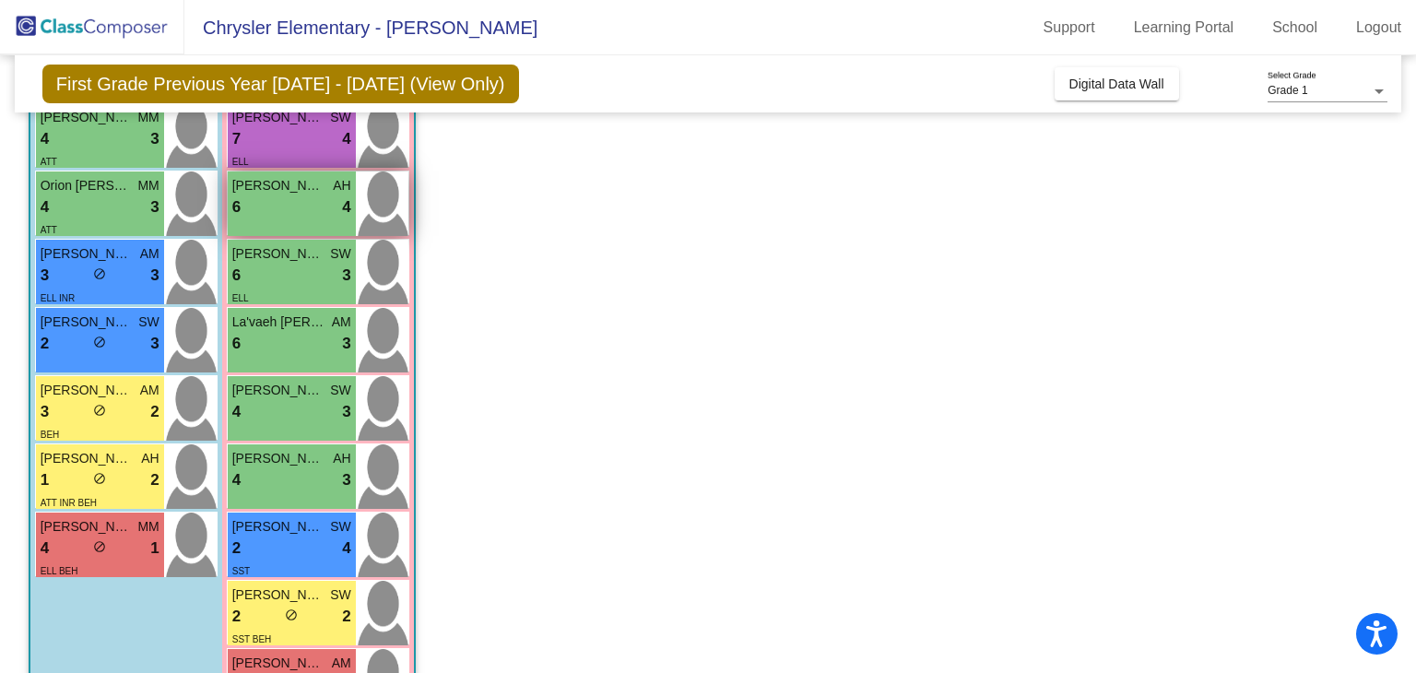
scroll to position [469, 0]
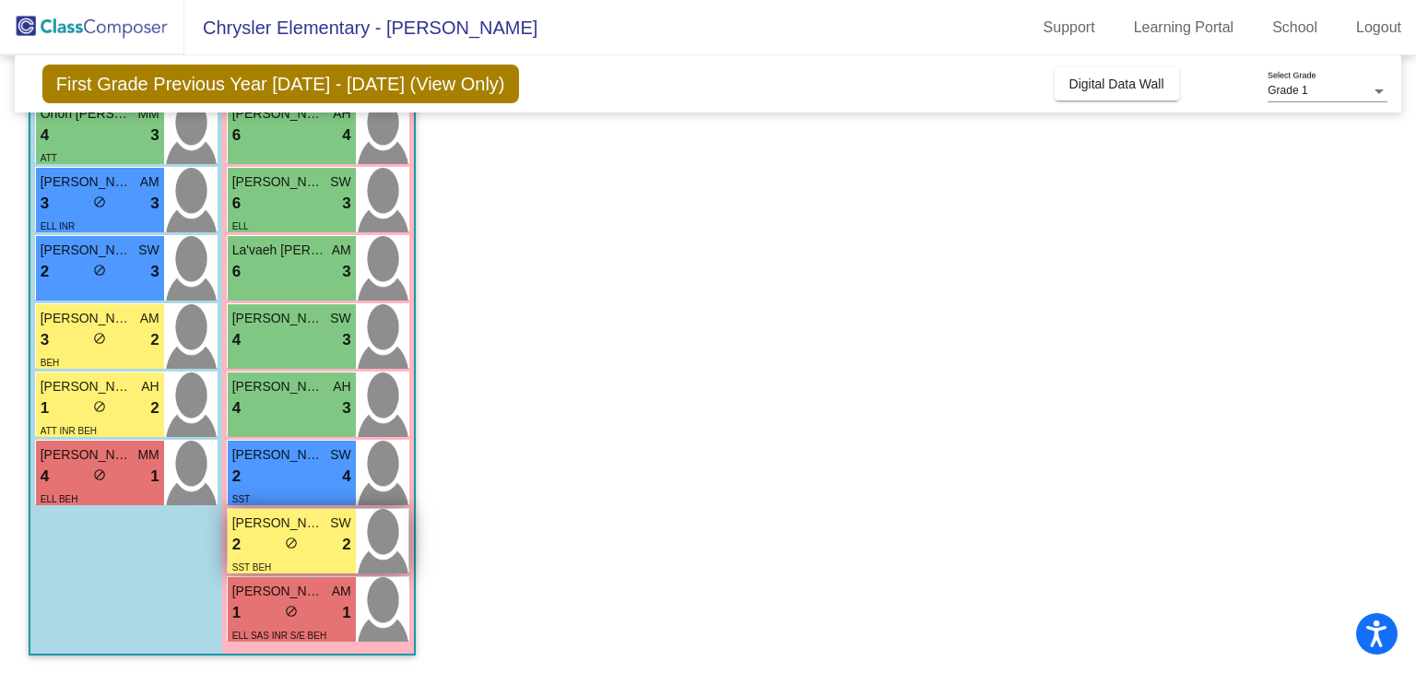
click at [263, 529] on span "[PERSON_NAME] [PERSON_NAME]" at bounding box center [278, 522] width 92 height 19
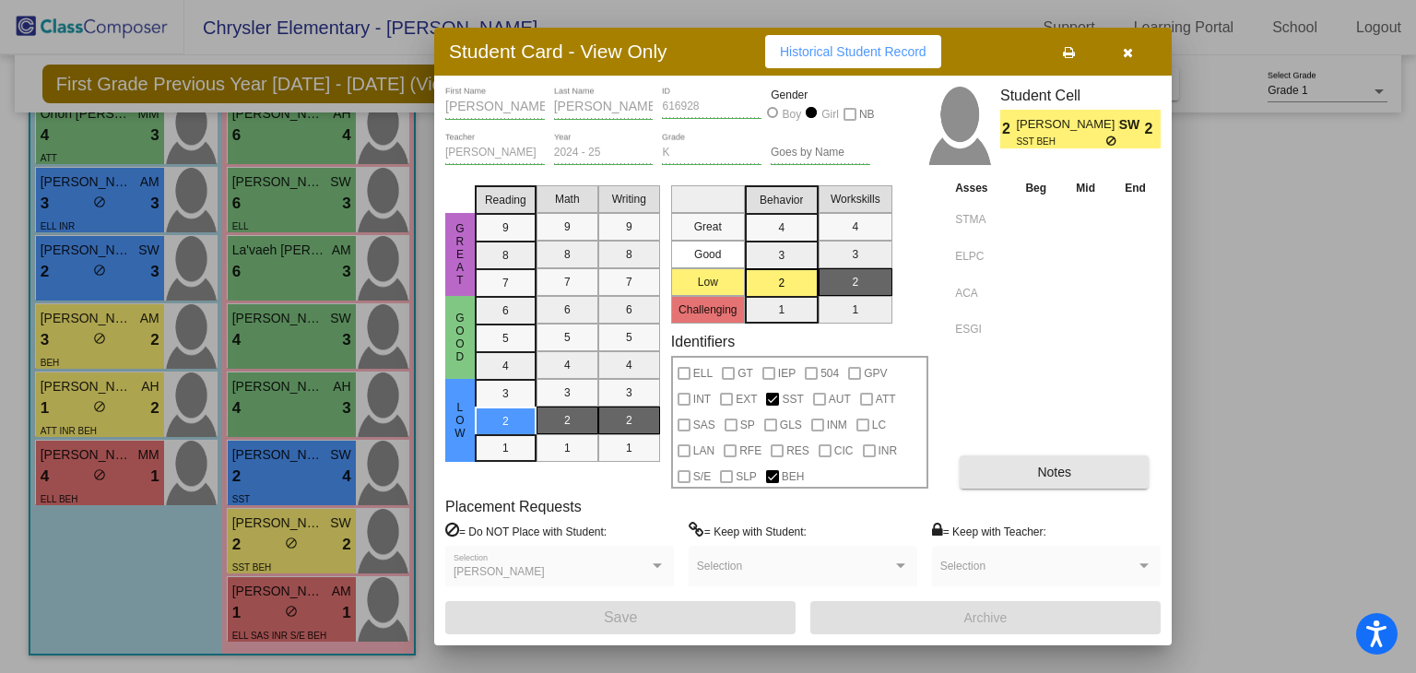
click at [1051, 473] on span "Notes" at bounding box center [1054, 472] width 34 height 15
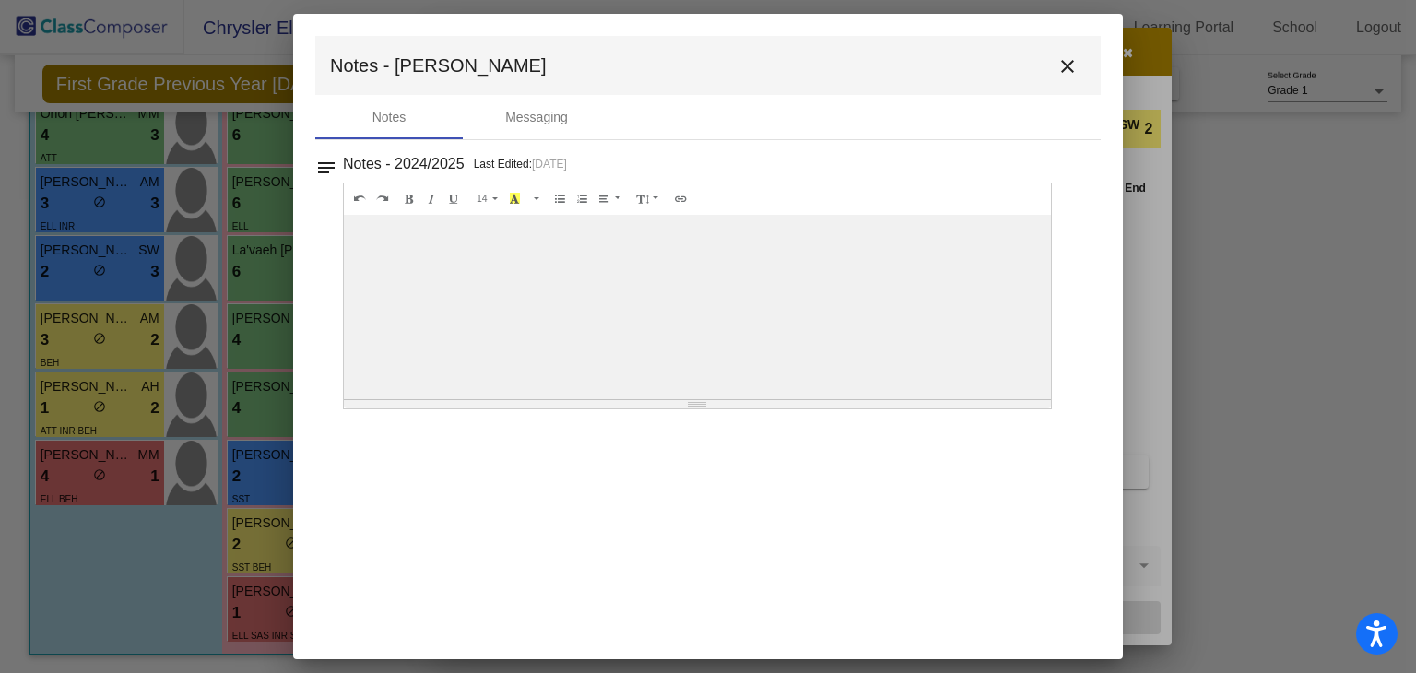
click at [1067, 65] on mat-icon "close" at bounding box center [1067, 66] width 22 height 22
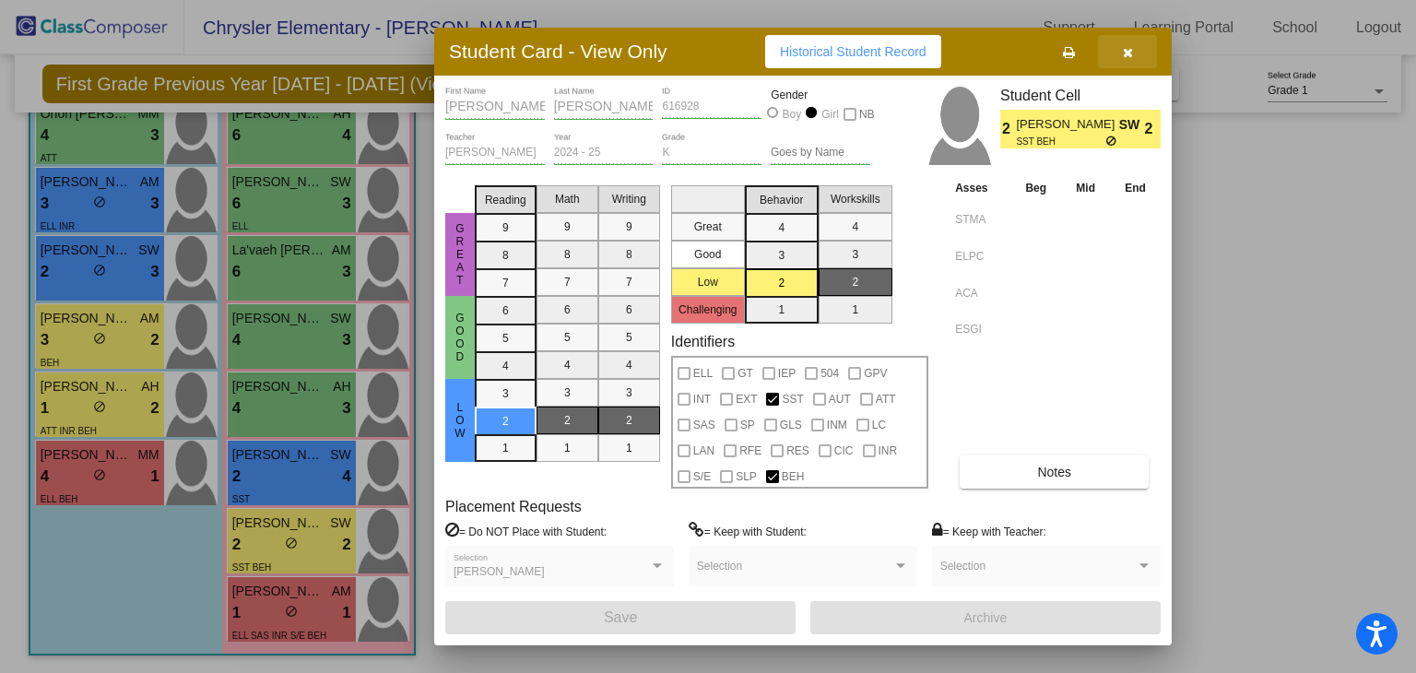
click at [1132, 53] on icon "button" at bounding box center [1128, 52] width 10 height 13
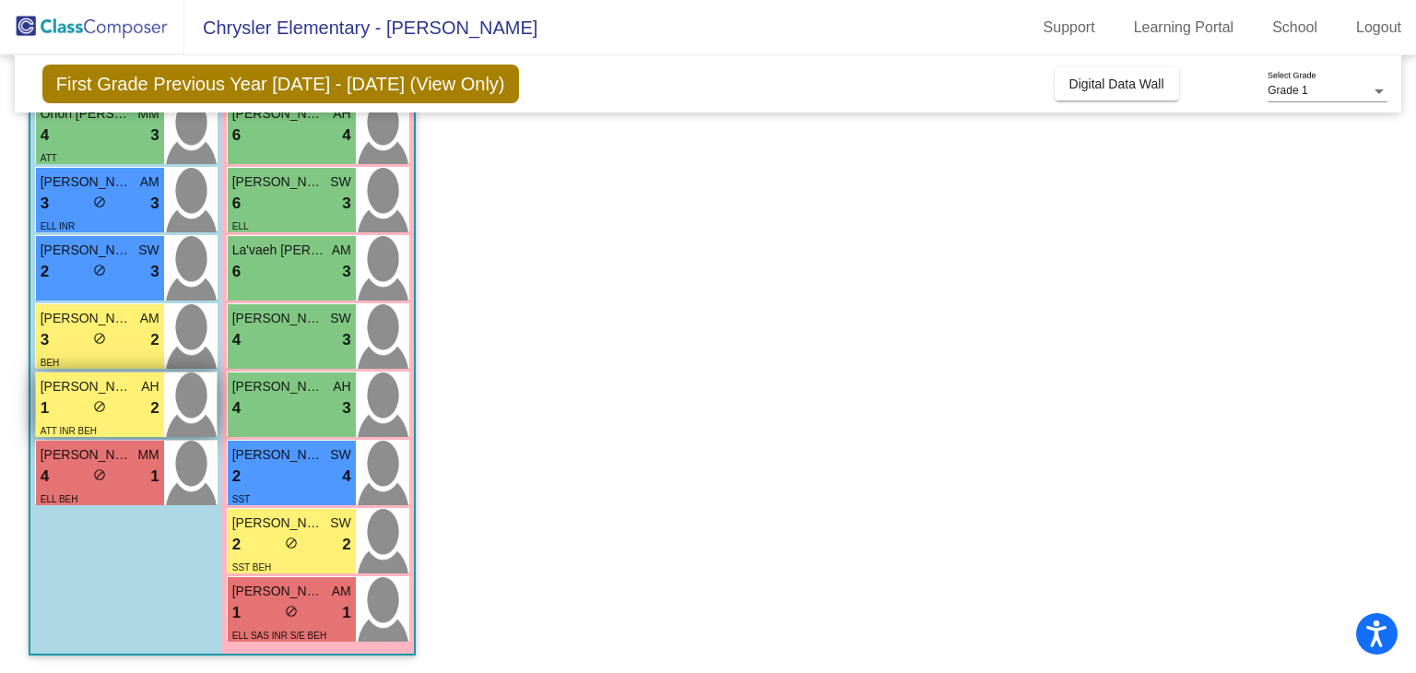
click at [66, 392] on span "[PERSON_NAME]" at bounding box center [87, 386] width 92 height 19
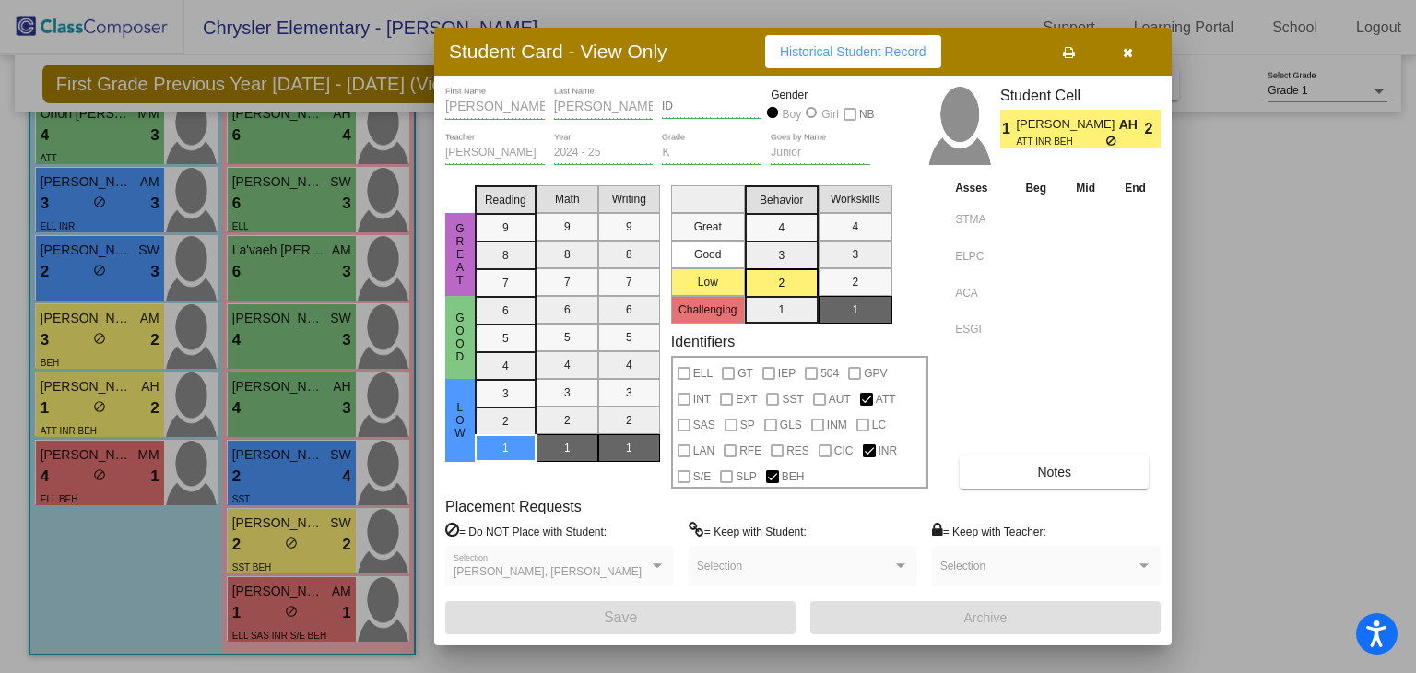
click at [1019, 458] on button "Notes" at bounding box center [1053, 471] width 189 height 33
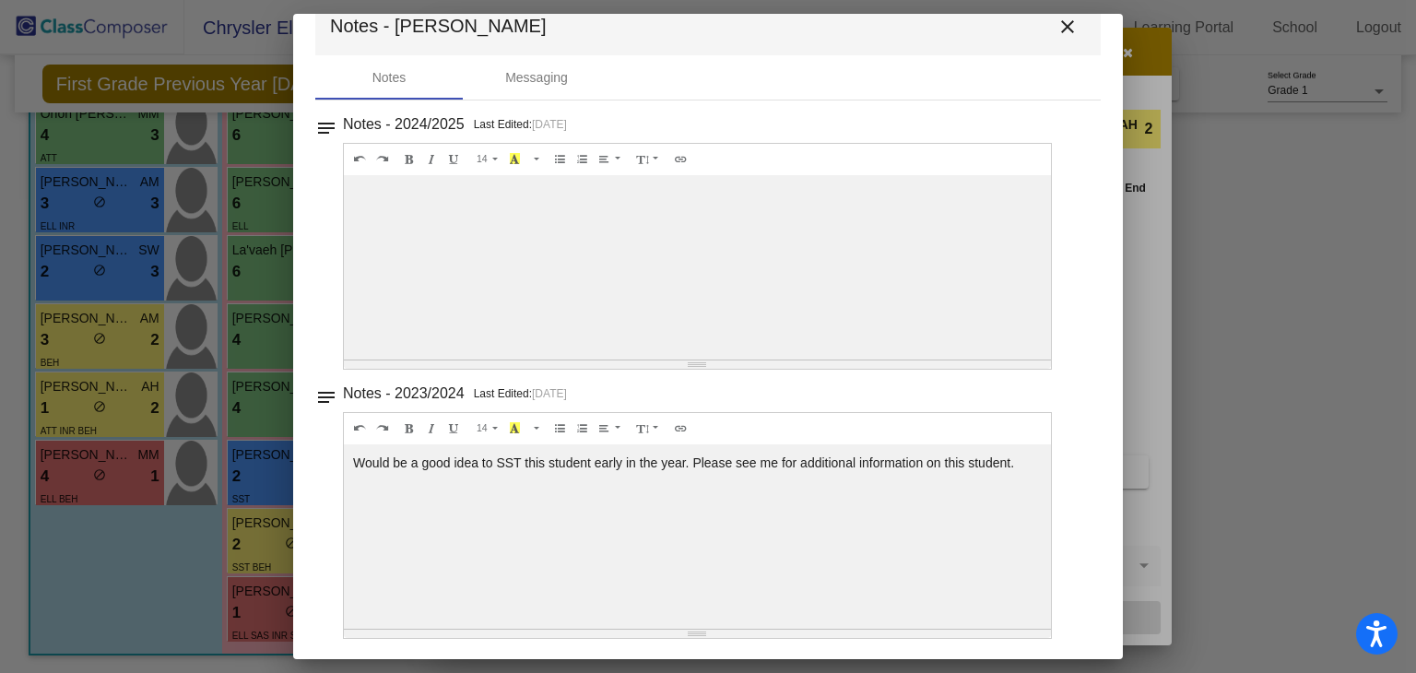
scroll to position [0, 0]
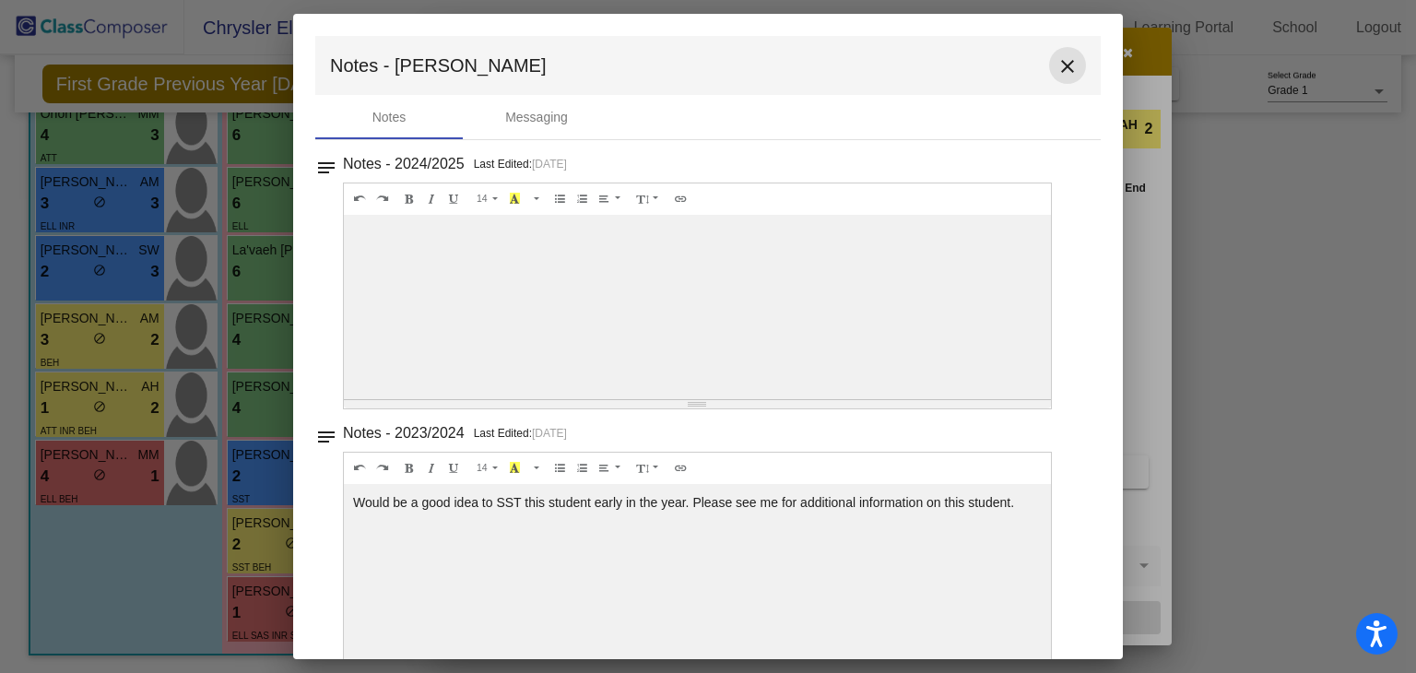
click at [1064, 64] on mat-icon "close" at bounding box center [1067, 66] width 22 height 22
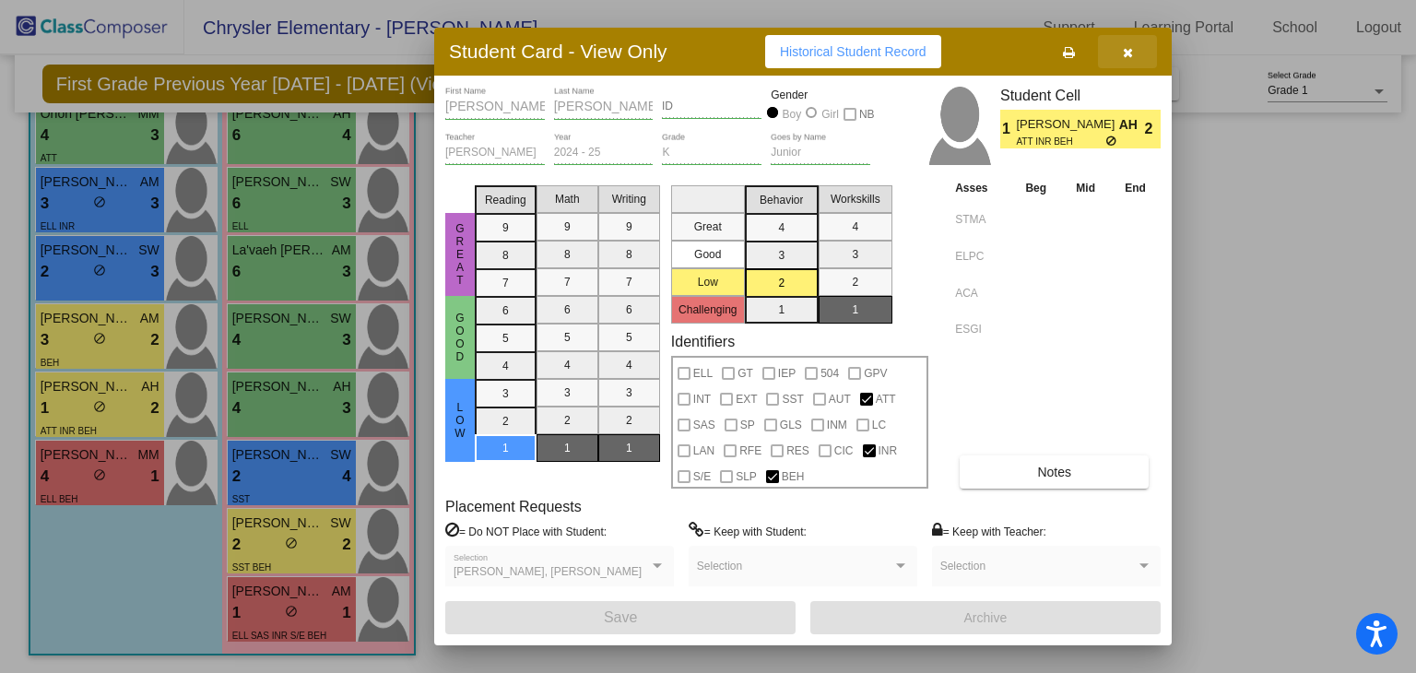
click at [1132, 53] on icon "button" at bounding box center [1128, 52] width 10 height 13
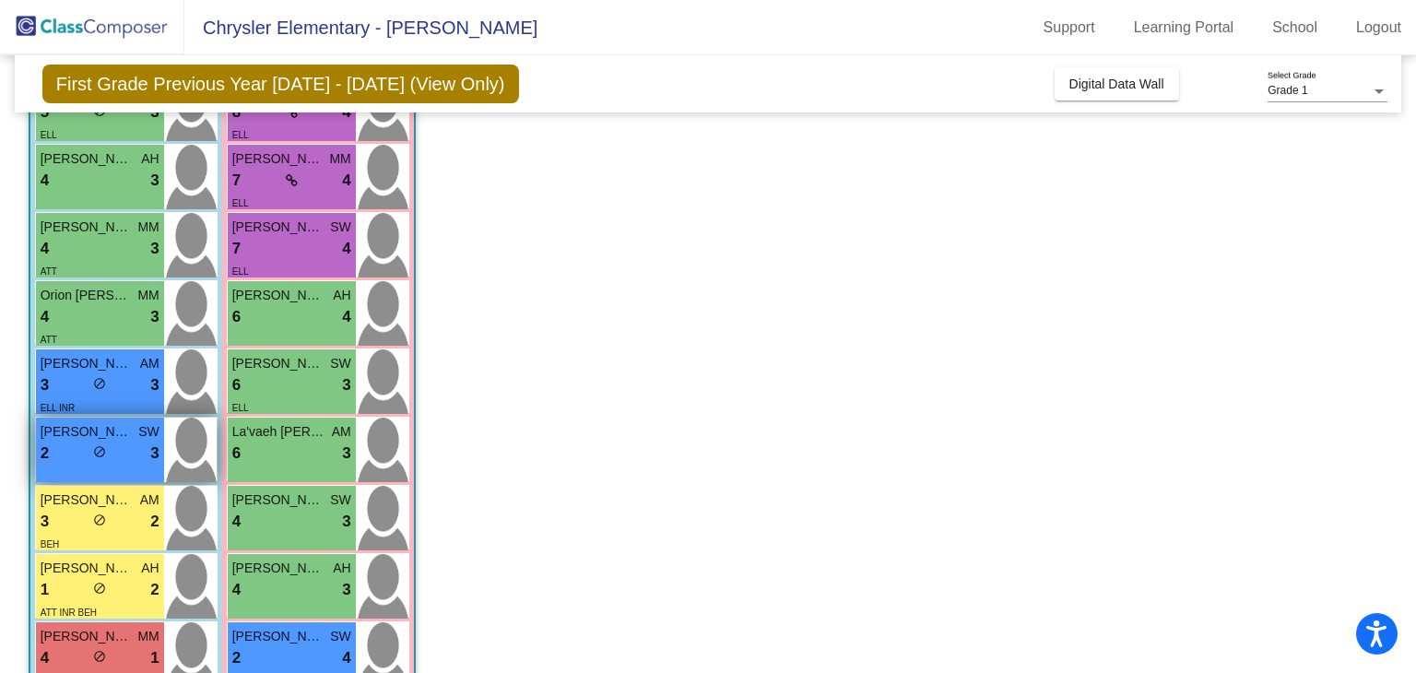
scroll to position [269, 0]
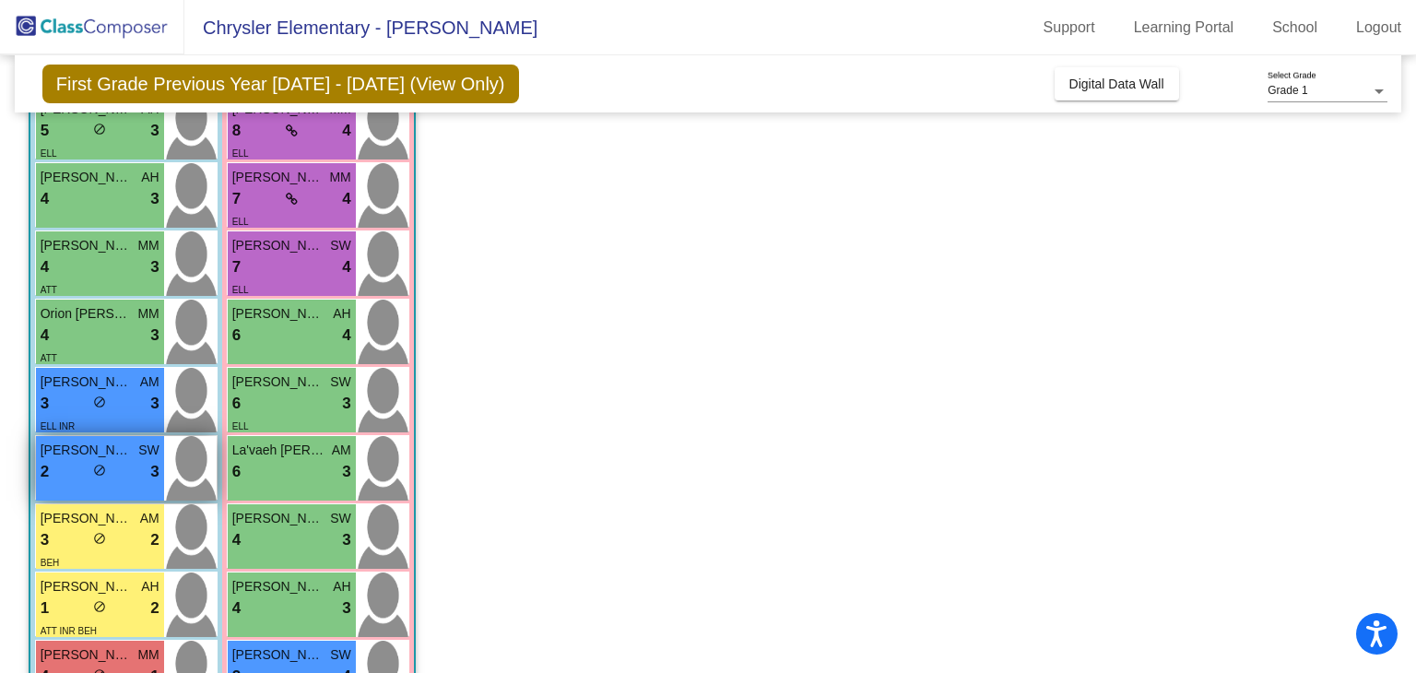
click at [63, 451] on span "[PERSON_NAME]" at bounding box center [87, 450] width 92 height 19
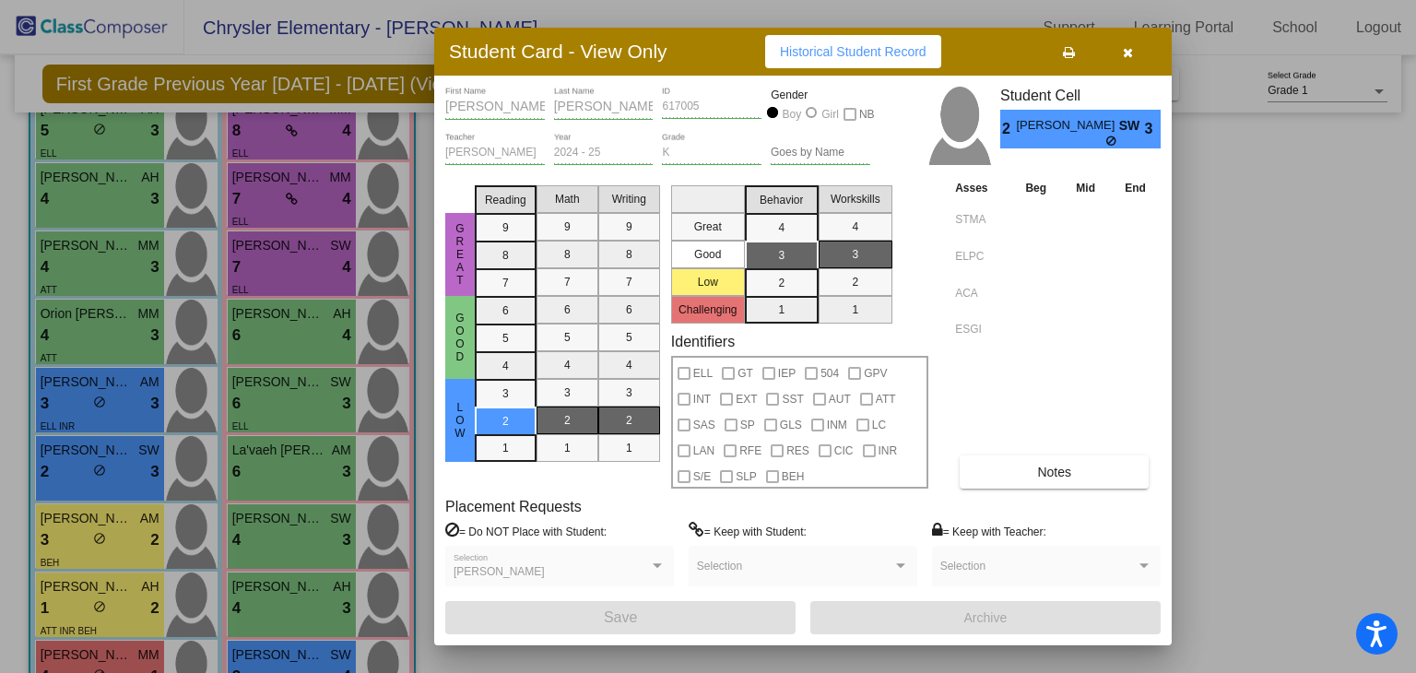
click at [1059, 473] on span "Notes" at bounding box center [1054, 472] width 34 height 15
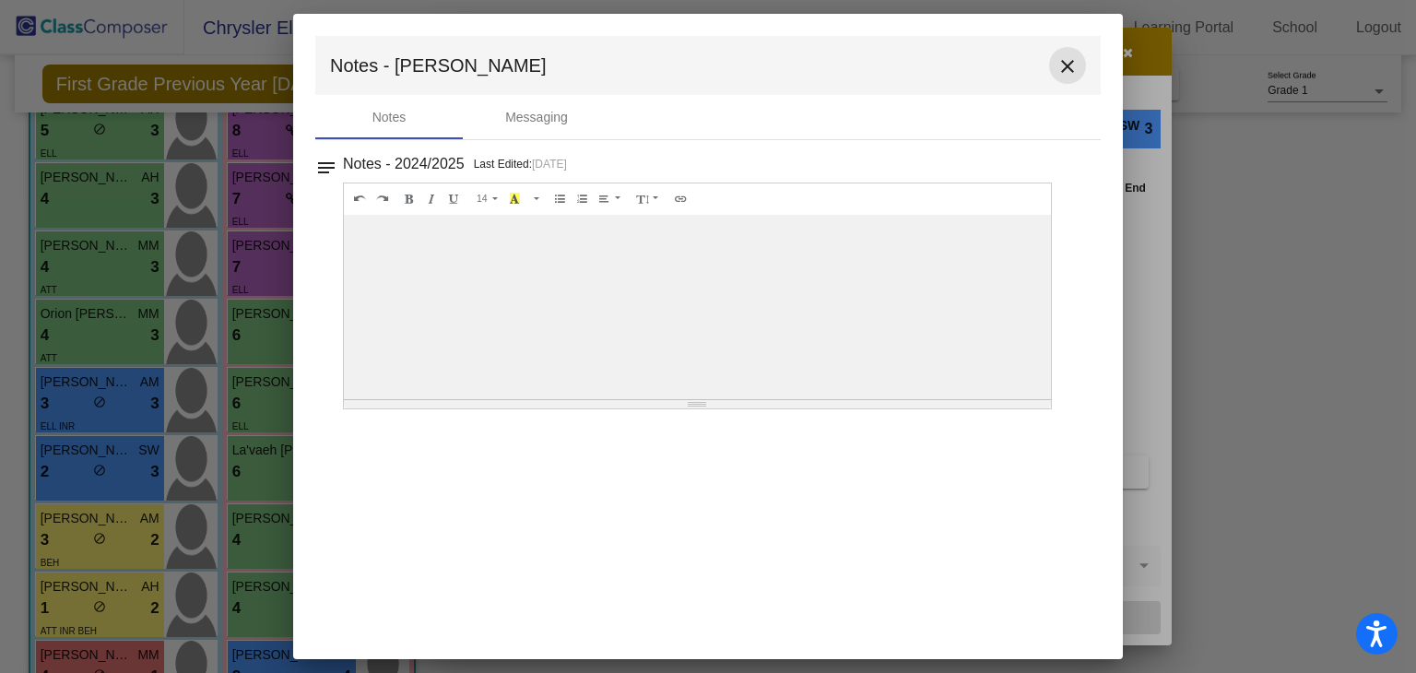
click at [1069, 56] on mat-icon "close" at bounding box center [1067, 66] width 22 height 22
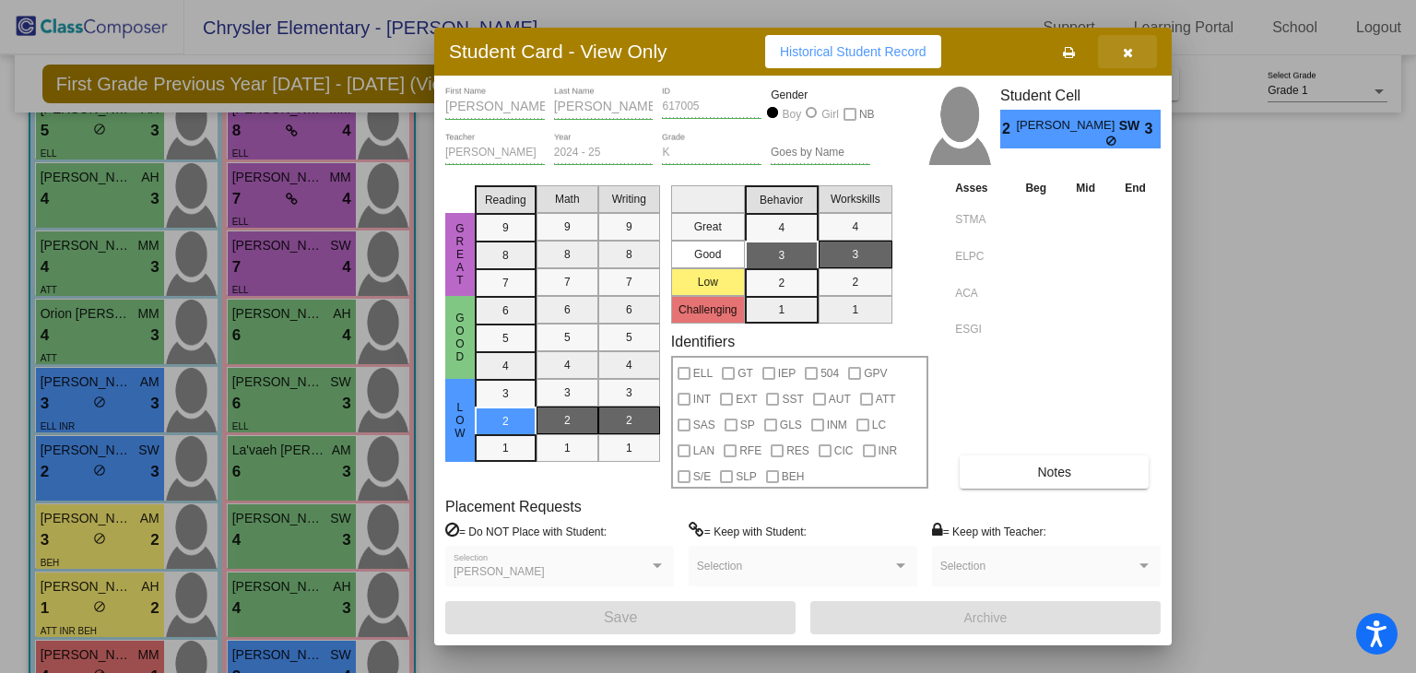
click at [1128, 57] on icon "button" at bounding box center [1128, 52] width 10 height 13
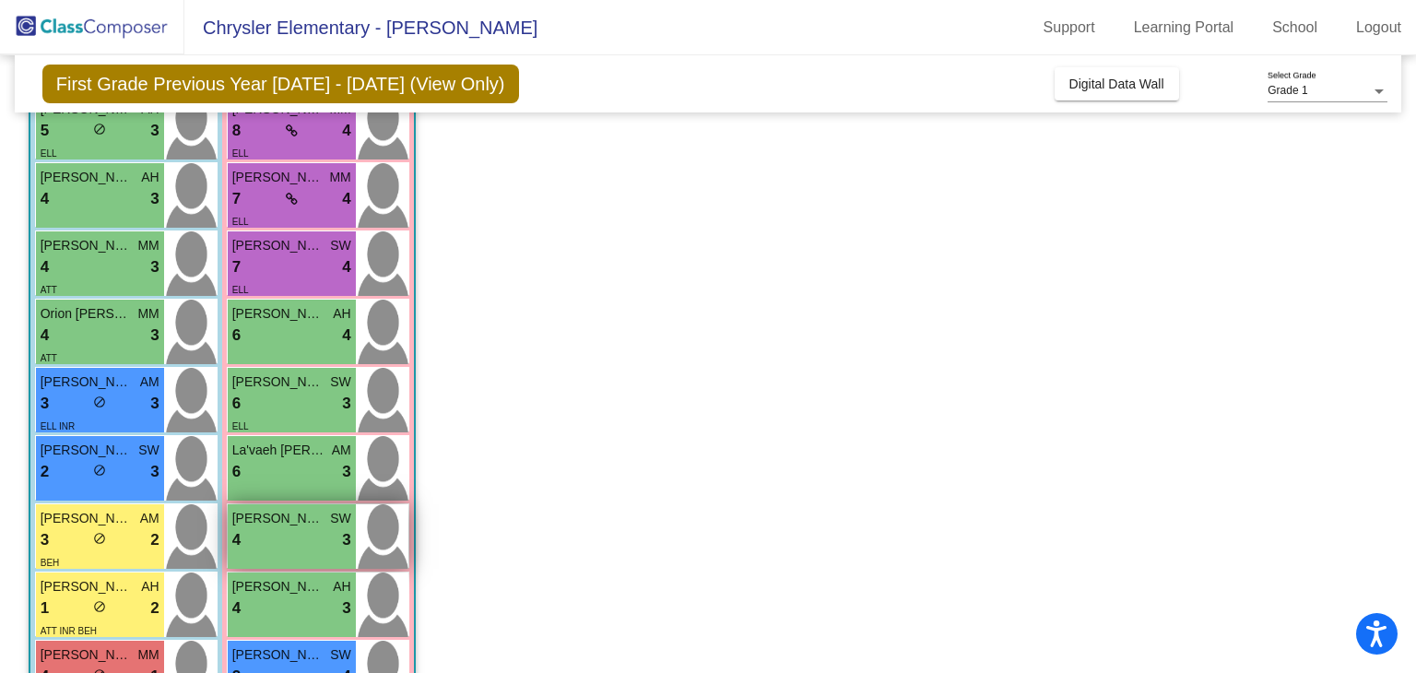
click at [254, 523] on span "[PERSON_NAME]" at bounding box center [278, 518] width 92 height 19
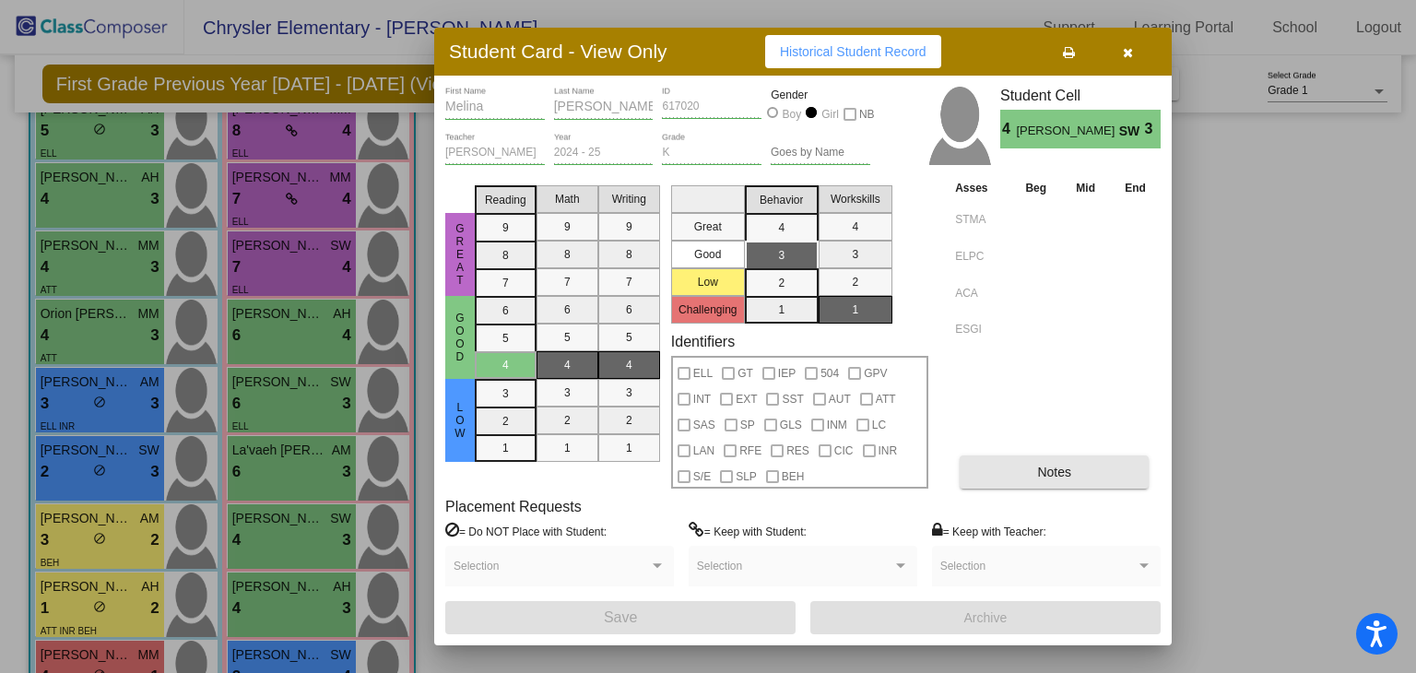
click at [1086, 455] on button "Notes" at bounding box center [1053, 471] width 189 height 33
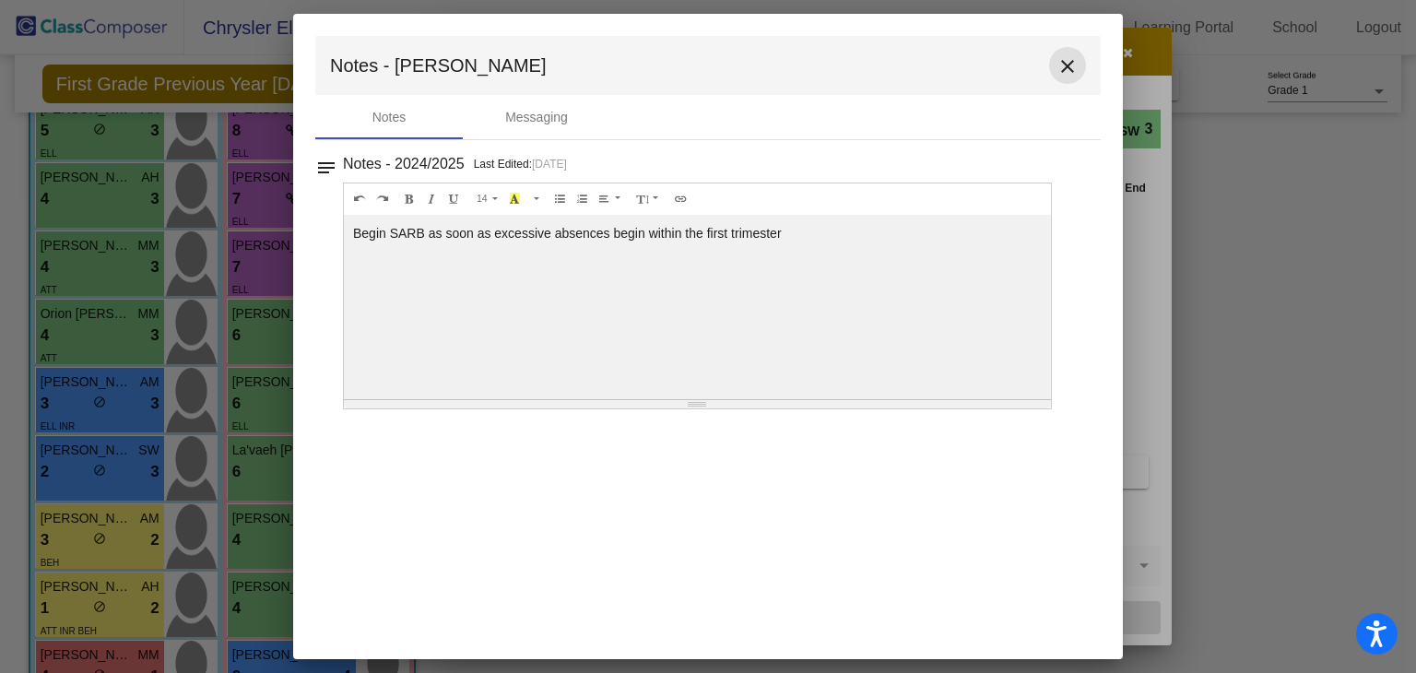
click at [1067, 60] on mat-icon "close" at bounding box center [1067, 66] width 22 height 22
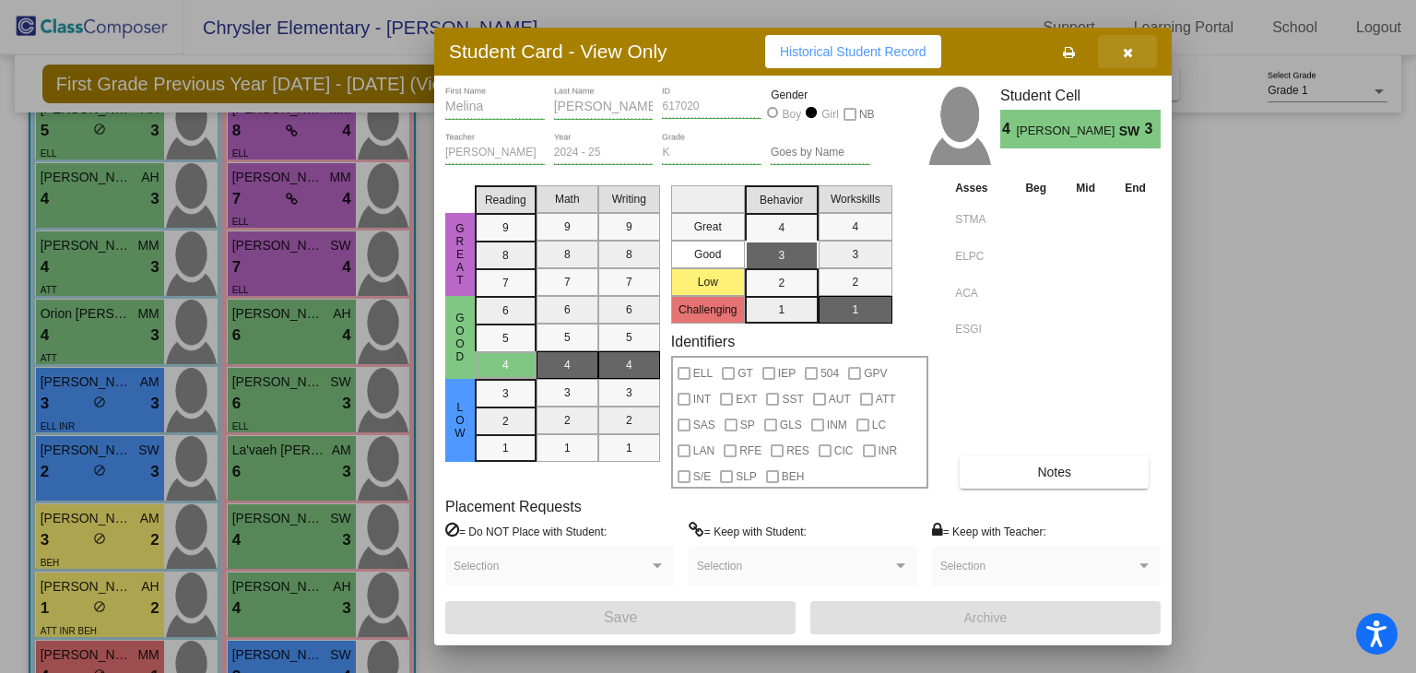
click at [1126, 49] on icon "button" at bounding box center [1128, 52] width 10 height 13
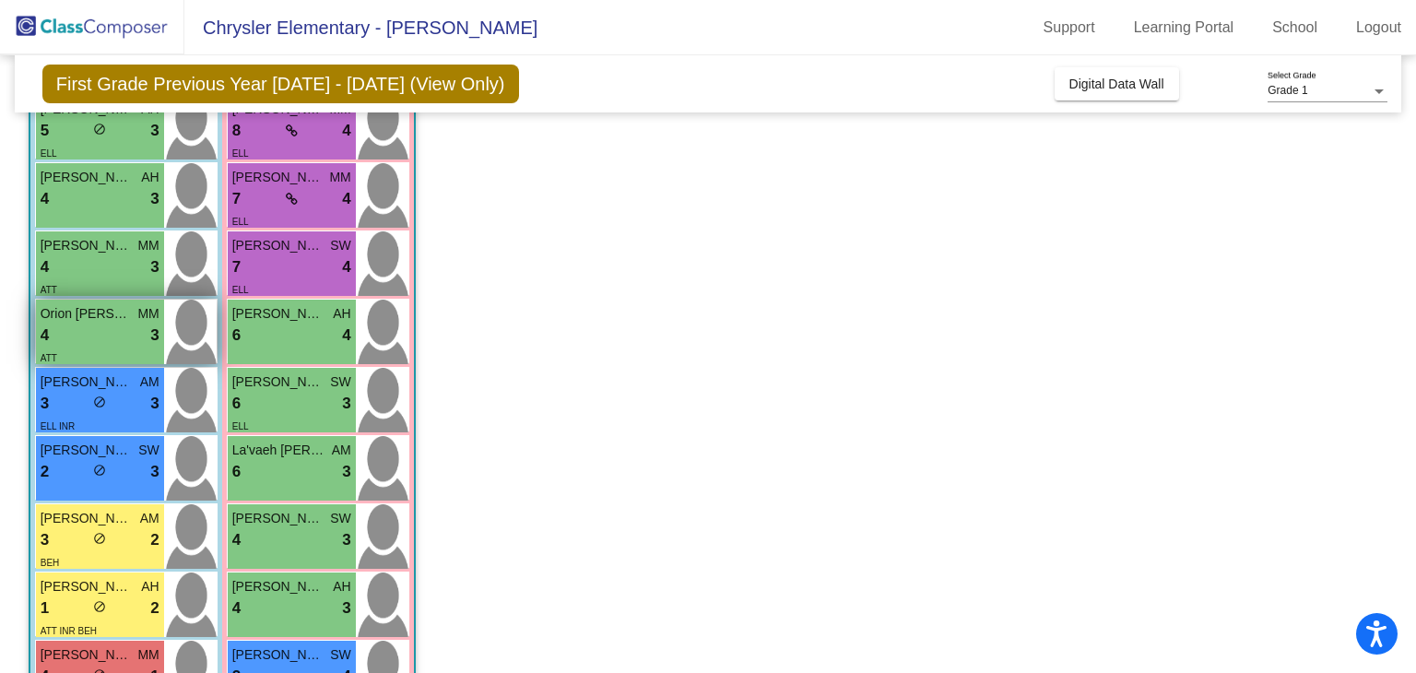
click at [56, 318] on span "Orion [PERSON_NAME]" at bounding box center [87, 313] width 92 height 19
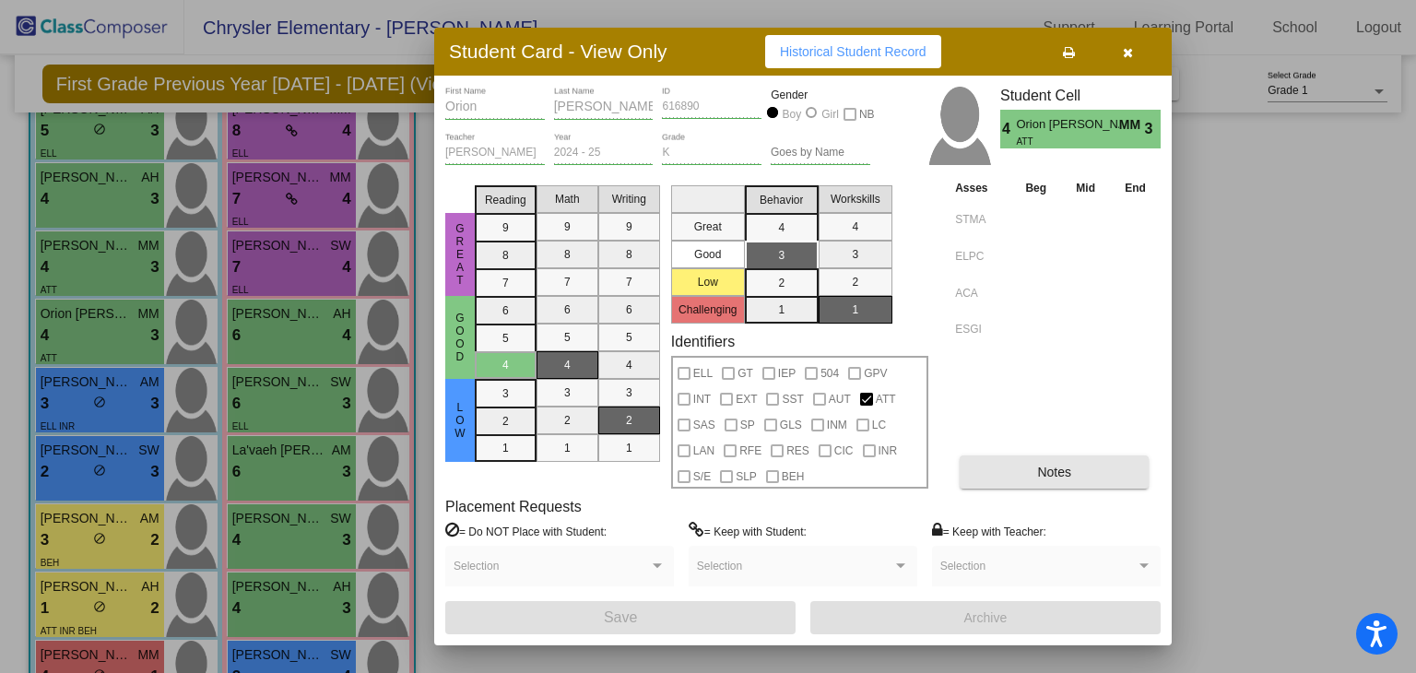
click at [1022, 479] on button "Notes" at bounding box center [1053, 471] width 189 height 33
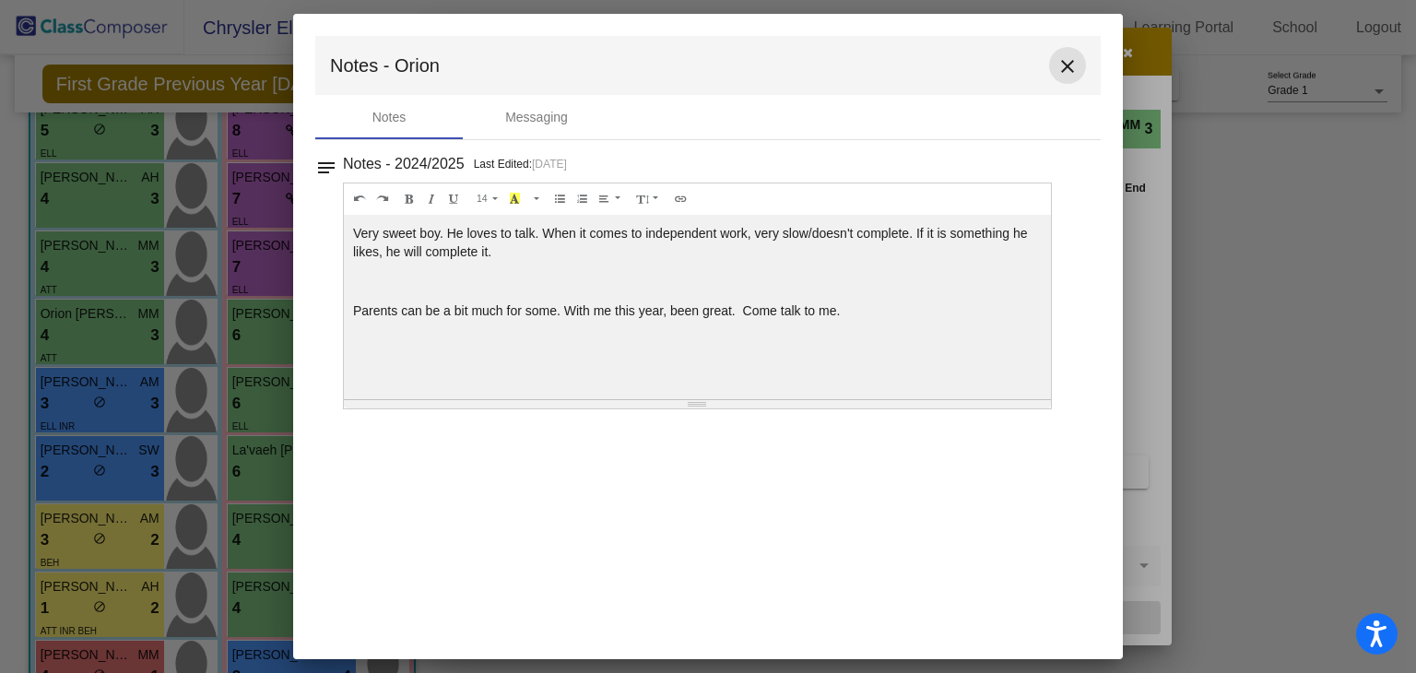
click at [1070, 70] on mat-icon "close" at bounding box center [1067, 66] width 22 height 22
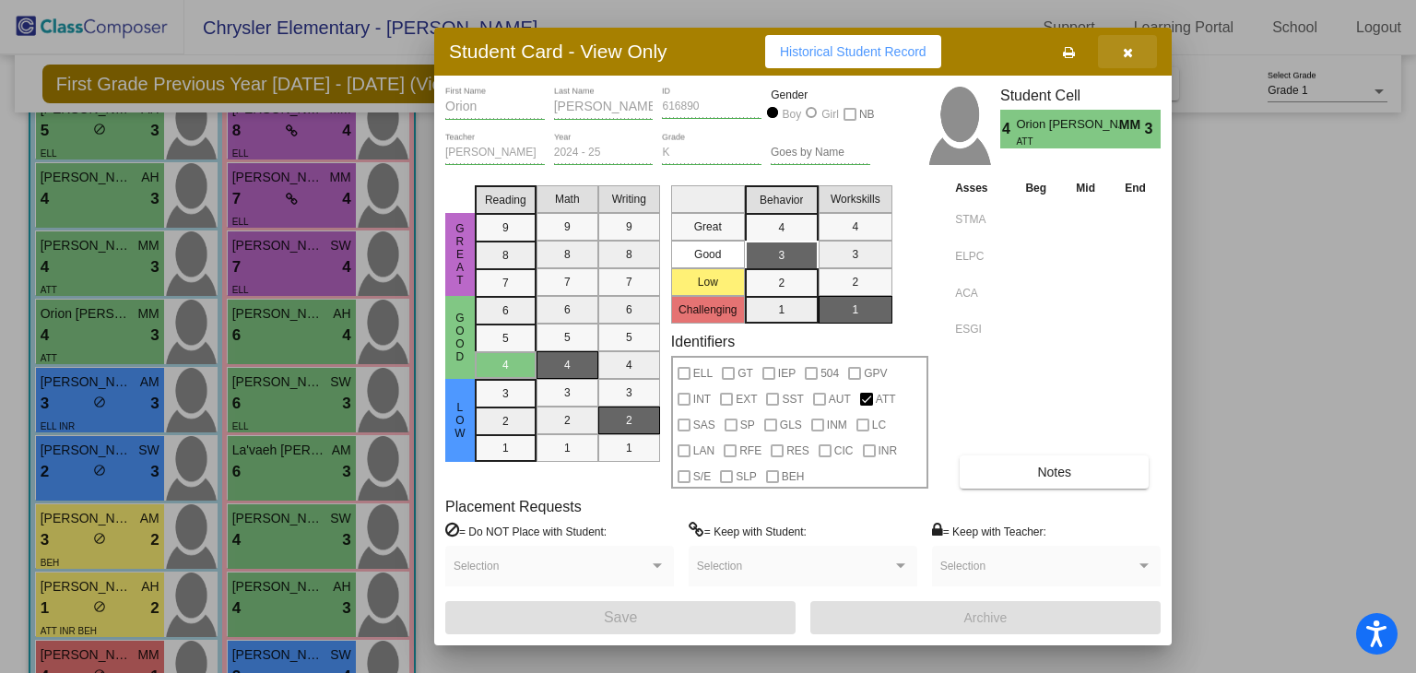
click at [1130, 54] on icon "button" at bounding box center [1128, 52] width 10 height 13
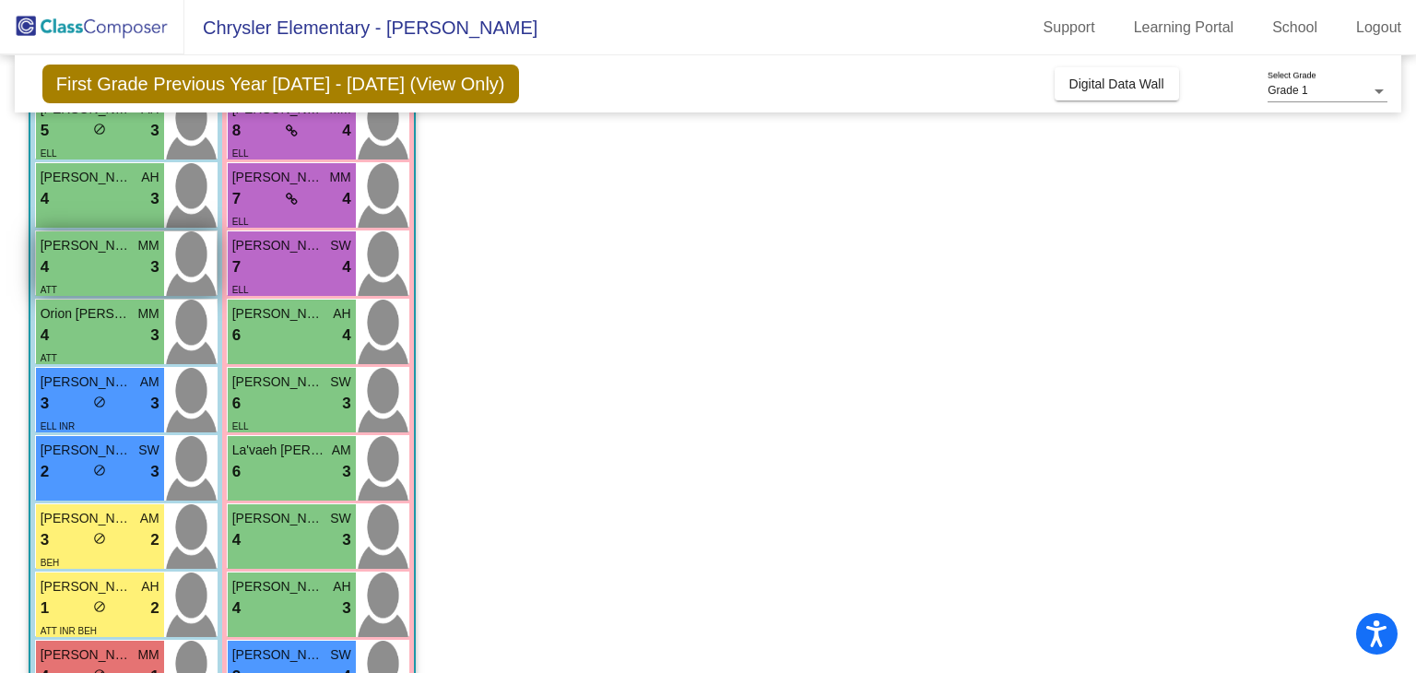
click at [91, 259] on div "4 lock do_not_disturb_alt 3" at bounding box center [100, 267] width 119 height 24
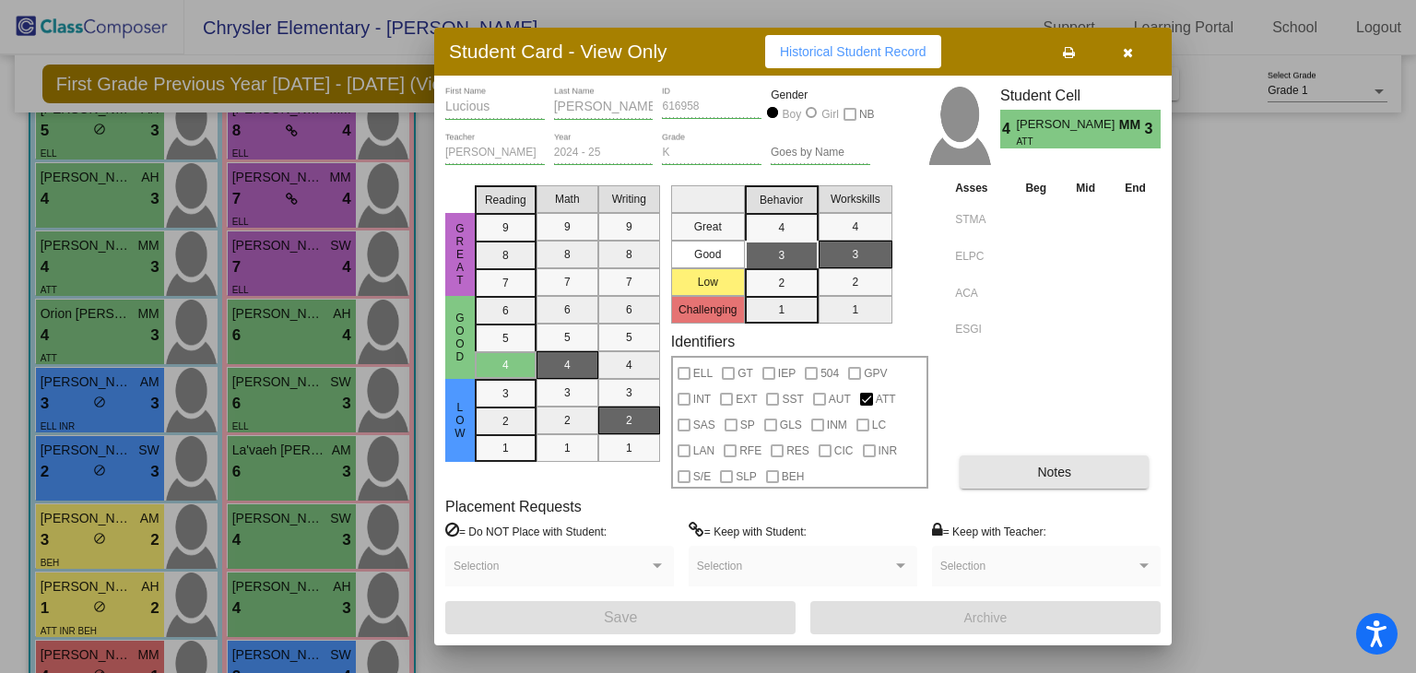
click at [1066, 462] on button "Notes" at bounding box center [1053, 471] width 189 height 33
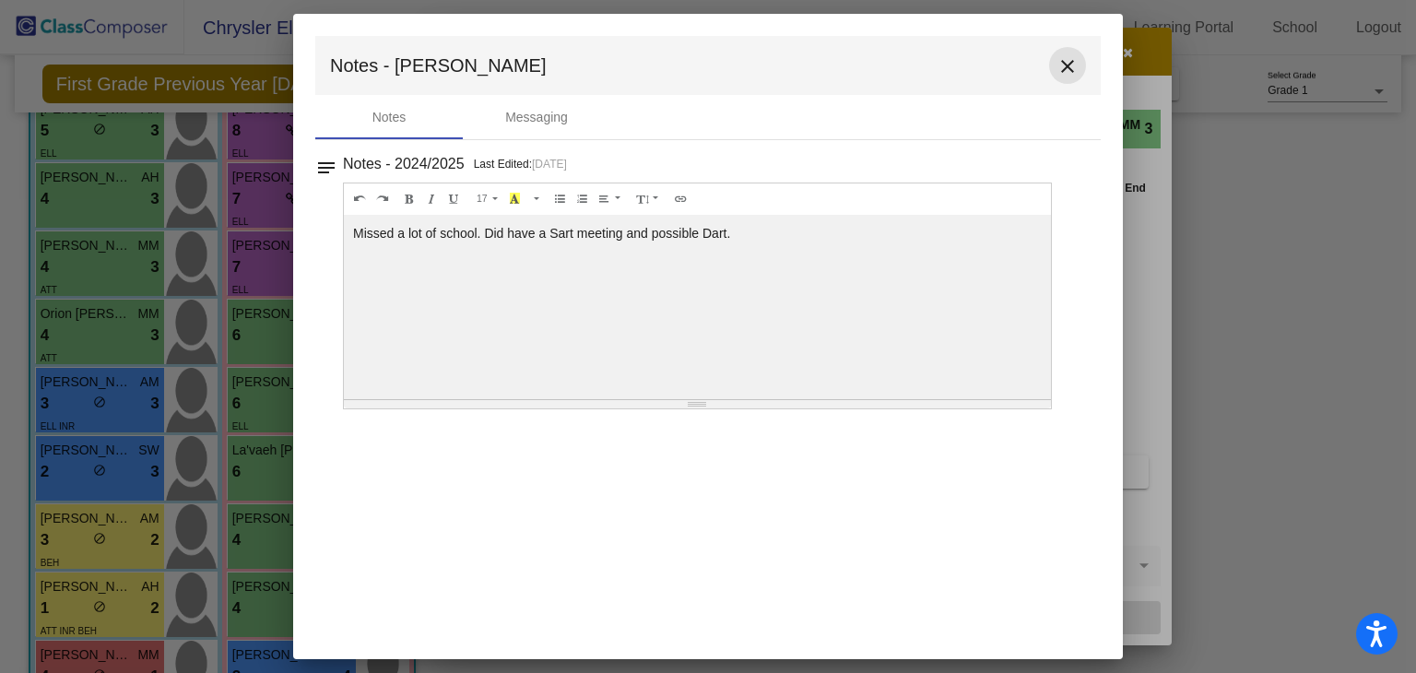
click at [1073, 66] on mat-icon "close" at bounding box center [1067, 66] width 22 height 22
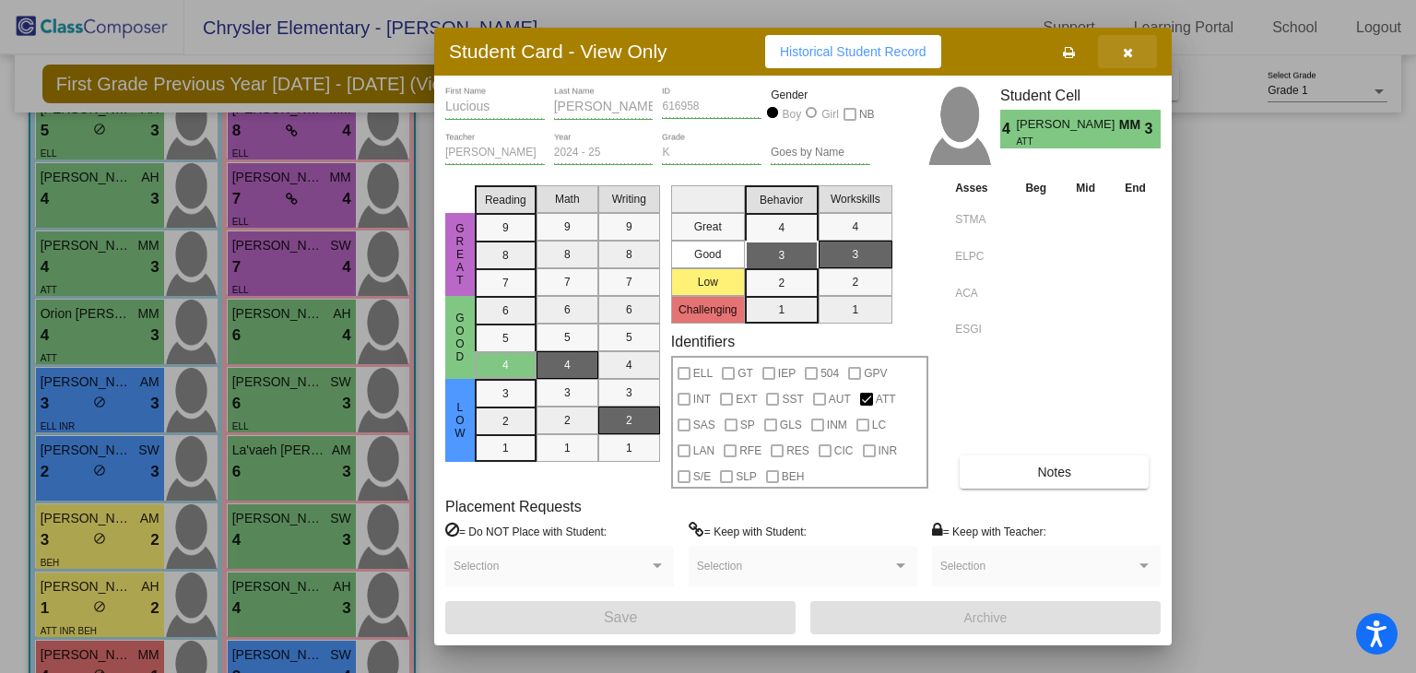
click at [1132, 53] on icon "button" at bounding box center [1128, 52] width 10 height 13
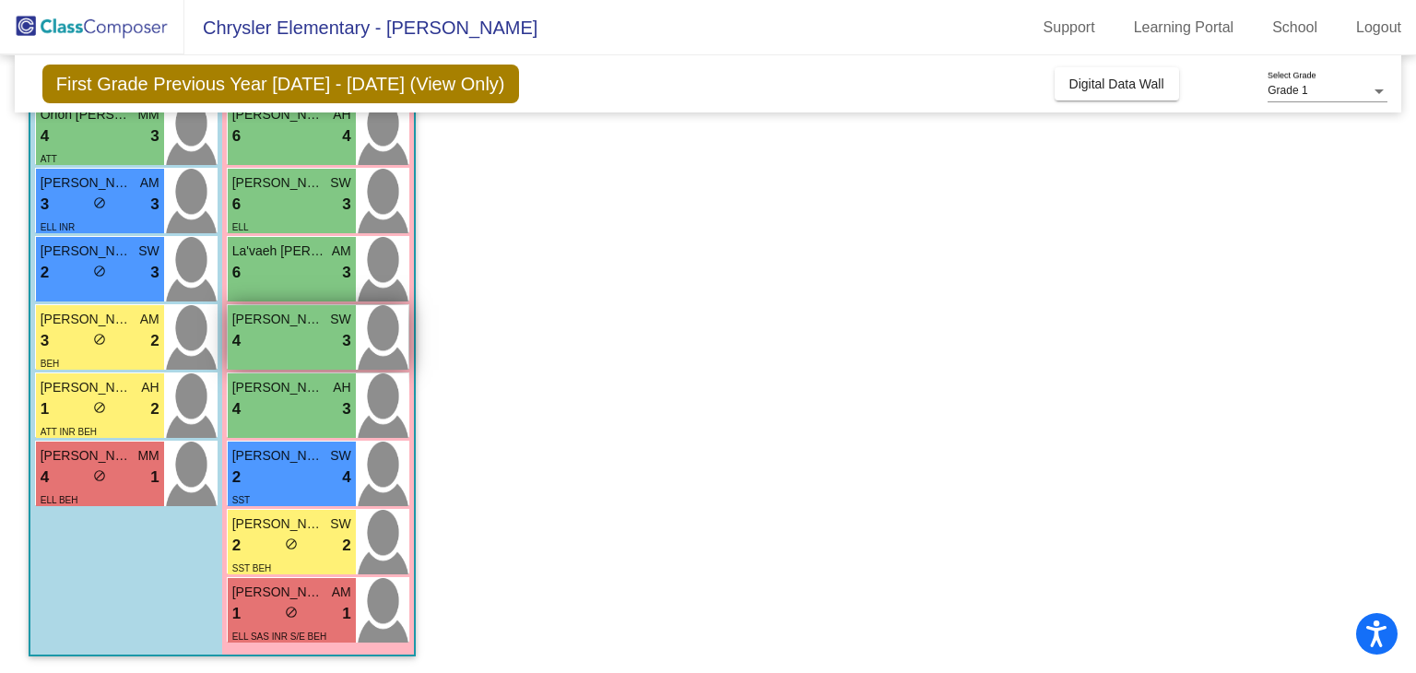
scroll to position [0, 0]
